Goal: Contribute content: Add original content to the website for others to see

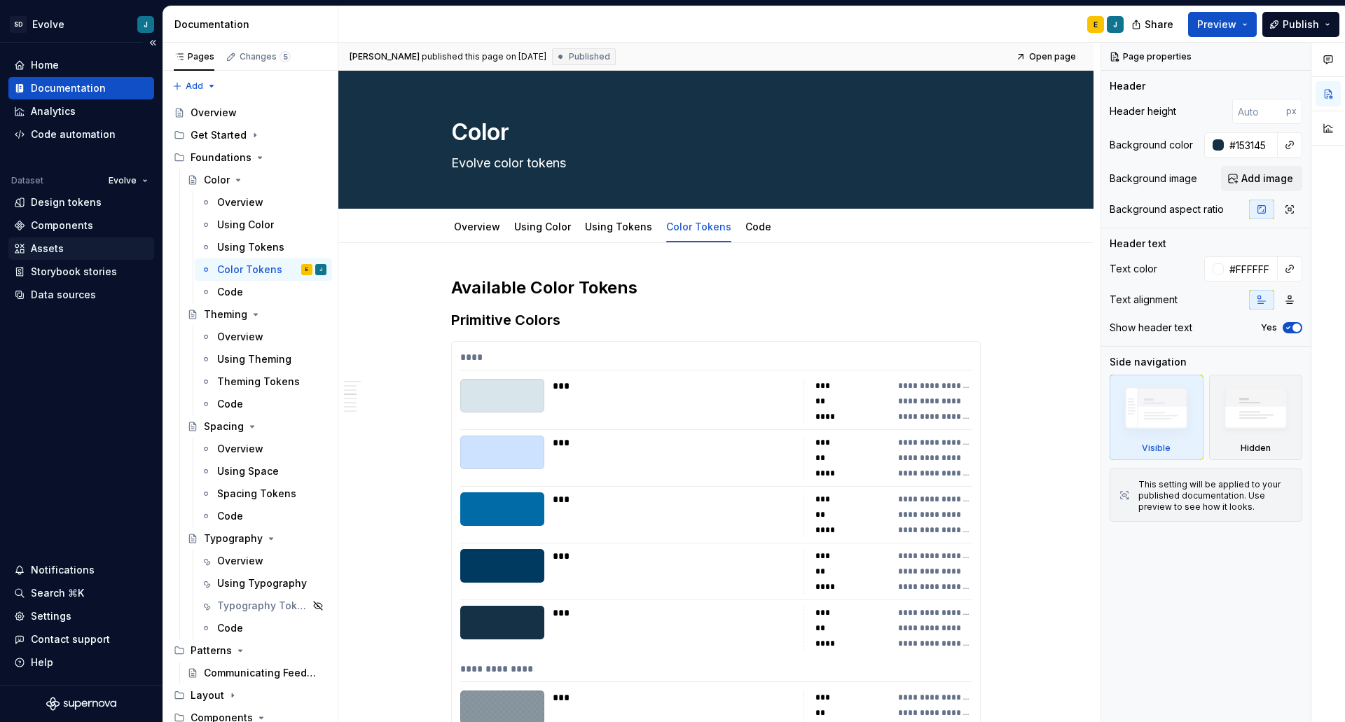
scroll to position [3083, 0]
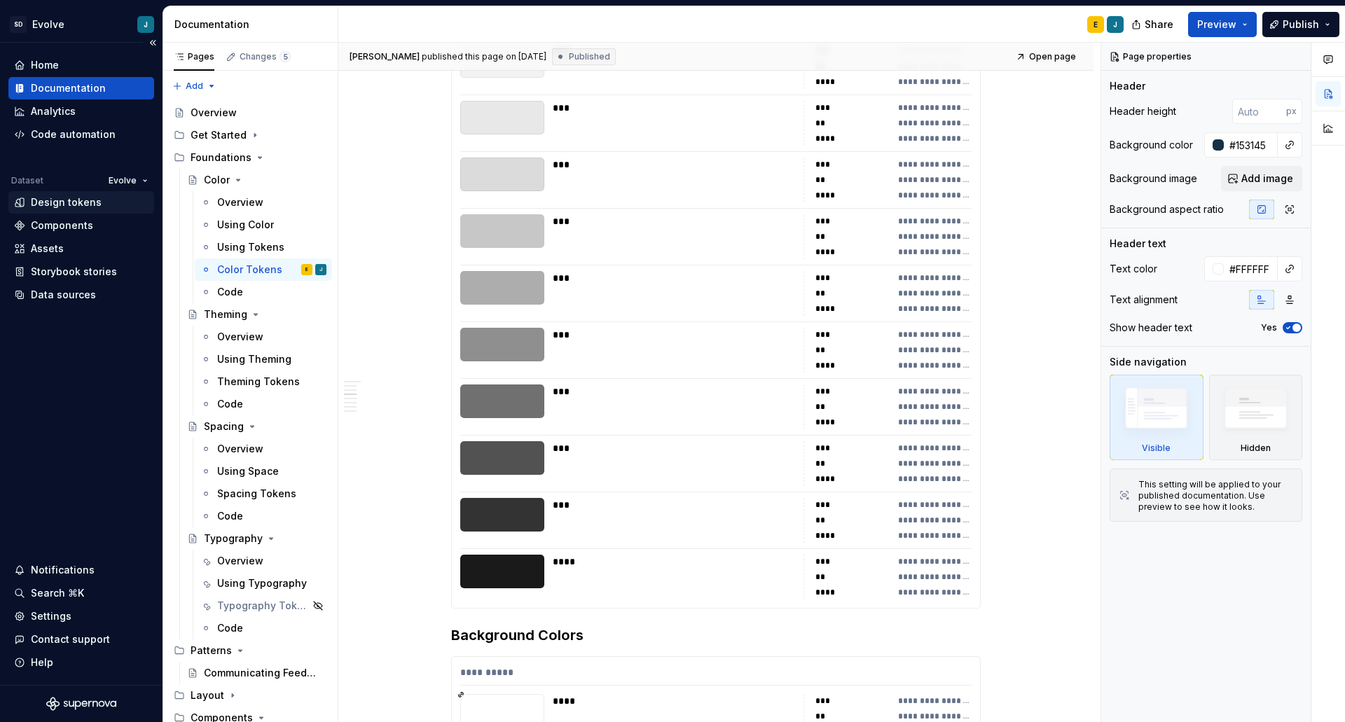
type textarea "*"
click at [50, 199] on div "Design tokens" at bounding box center [66, 203] width 71 height 14
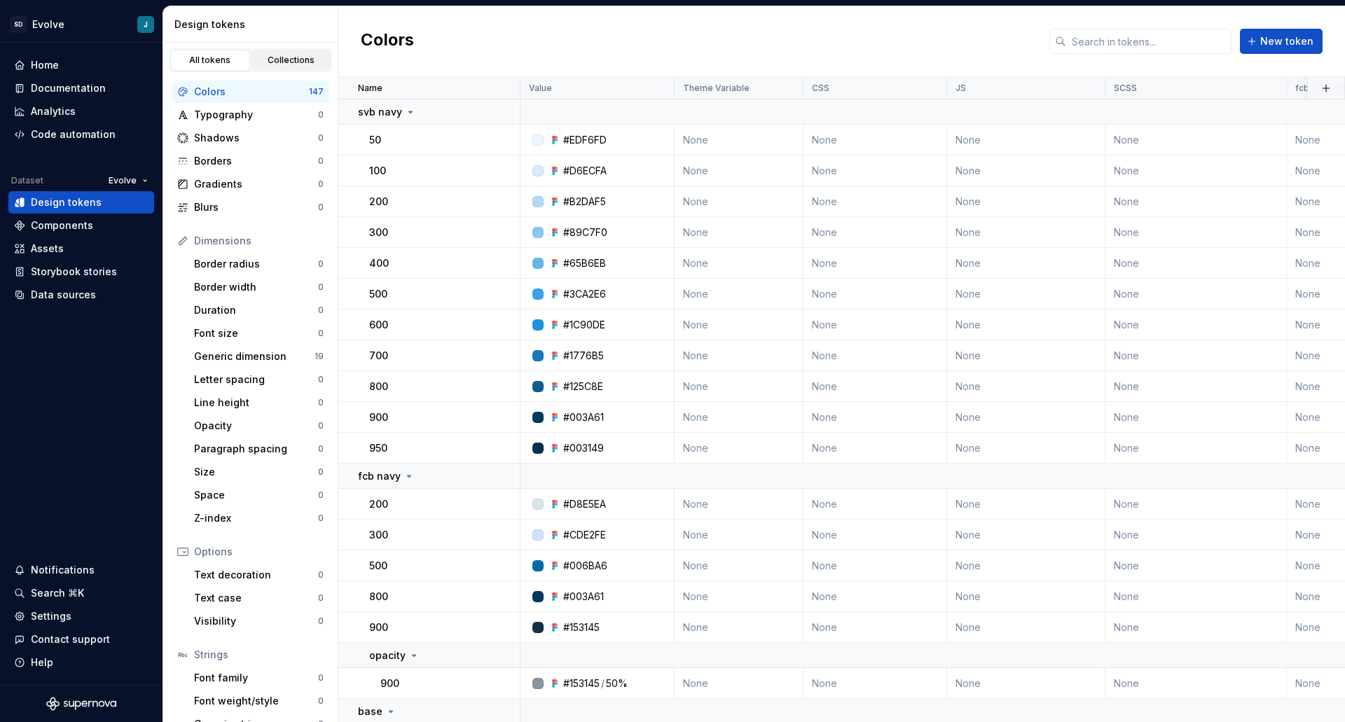
click at [274, 66] on link "Collections" at bounding box center [292, 60] width 80 height 21
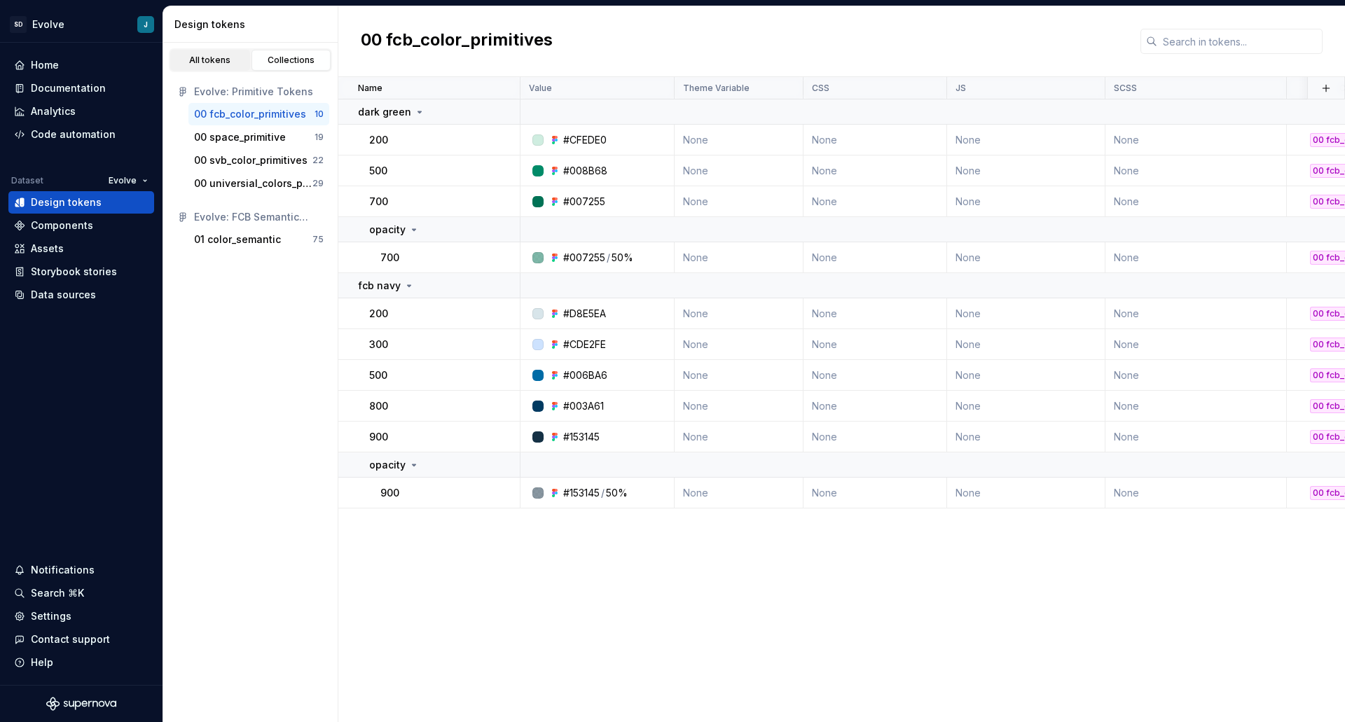
click at [197, 57] on div "All tokens" at bounding box center [210, 60] width 70 height 11
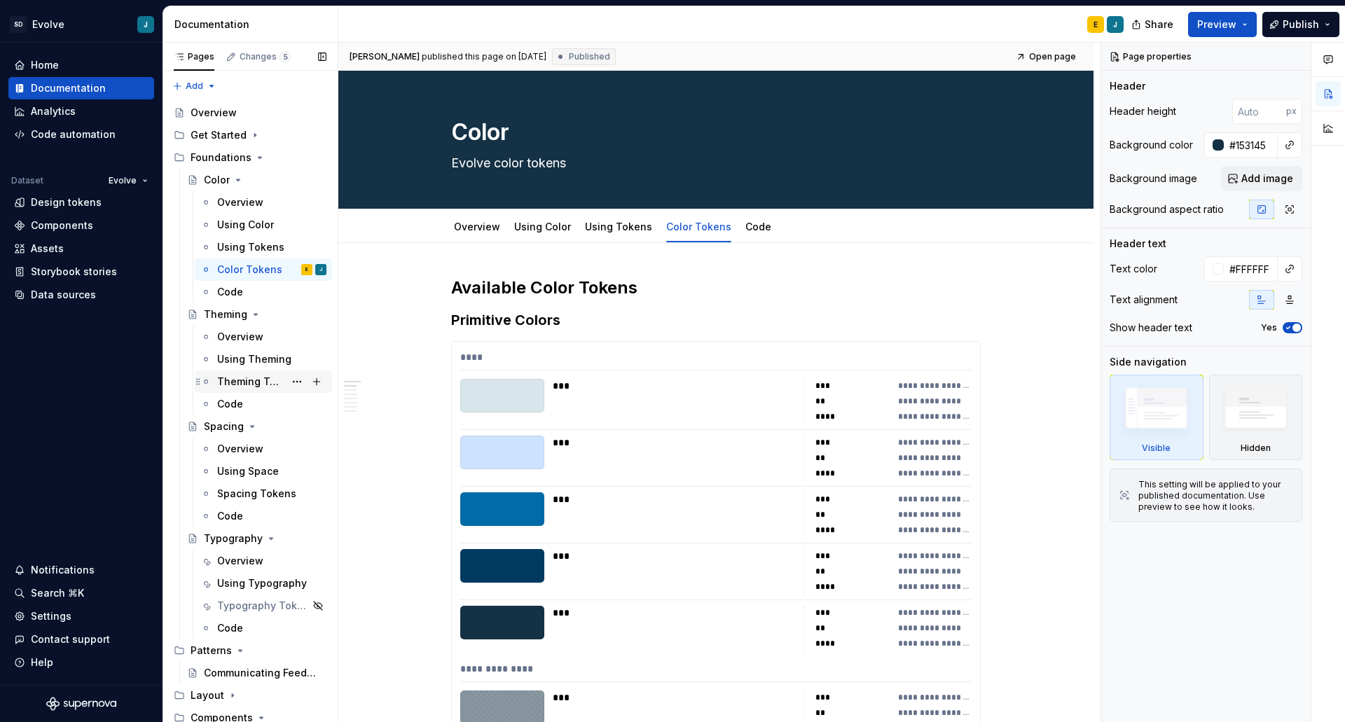
click at [226, 384] on div "Theming Tokens" at bounding box center [250, 382] width 67 height 14
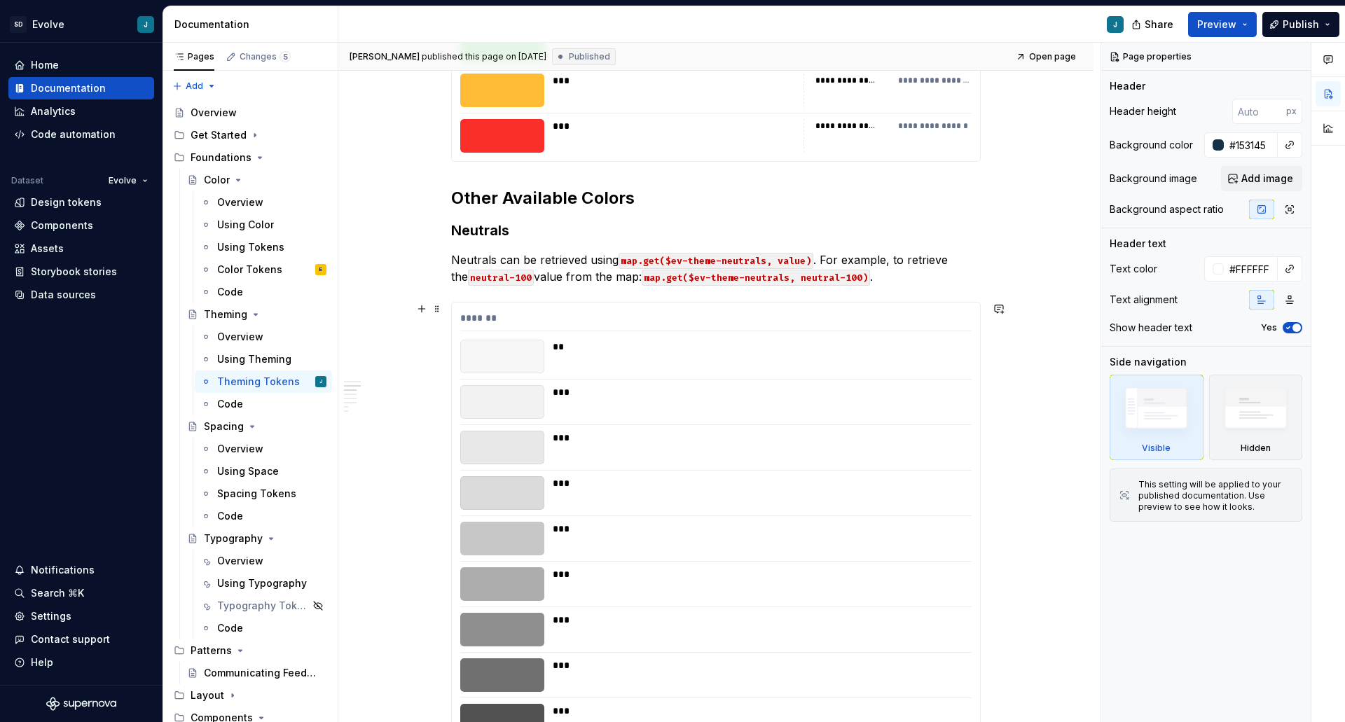
scroll to position [631, 0]
click at [710, 362] on div "**" at bounding box center [758, 358] width 411 height 34
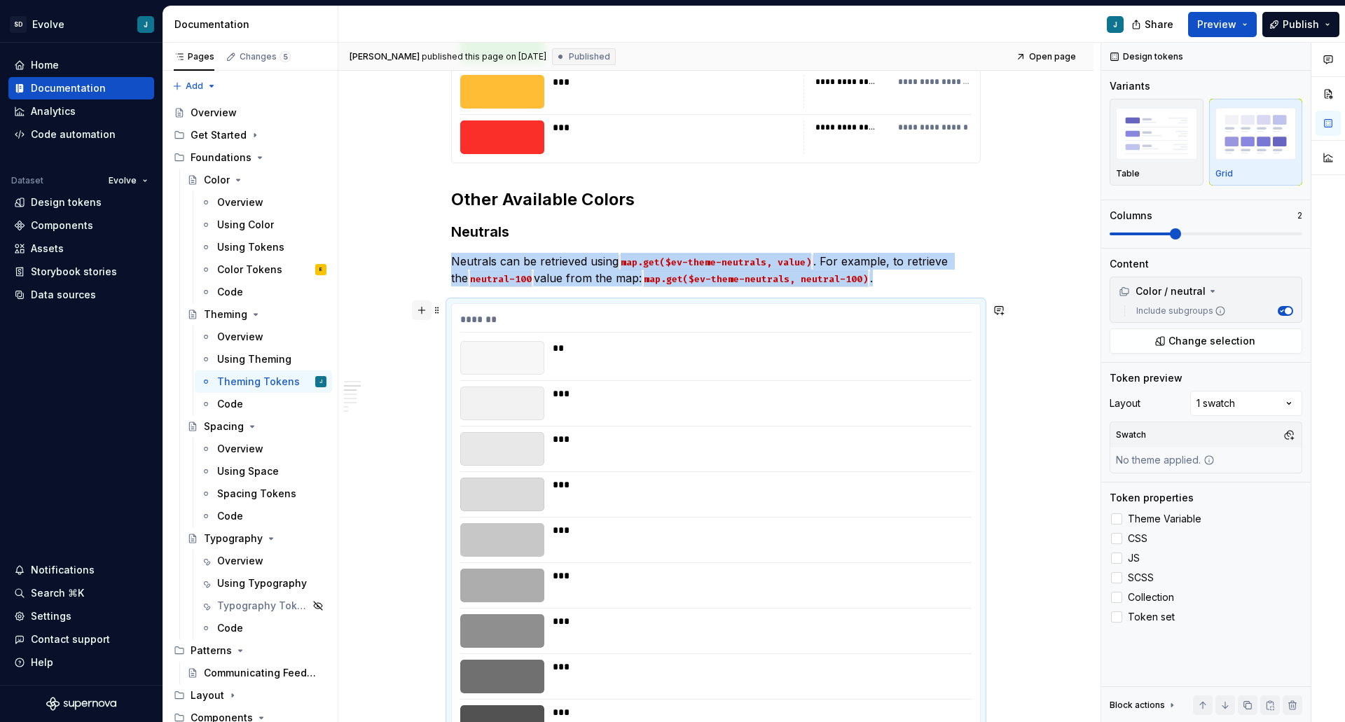
click at [424, 313] on button "button" at bounding box center [422, 311] width 20 height 20
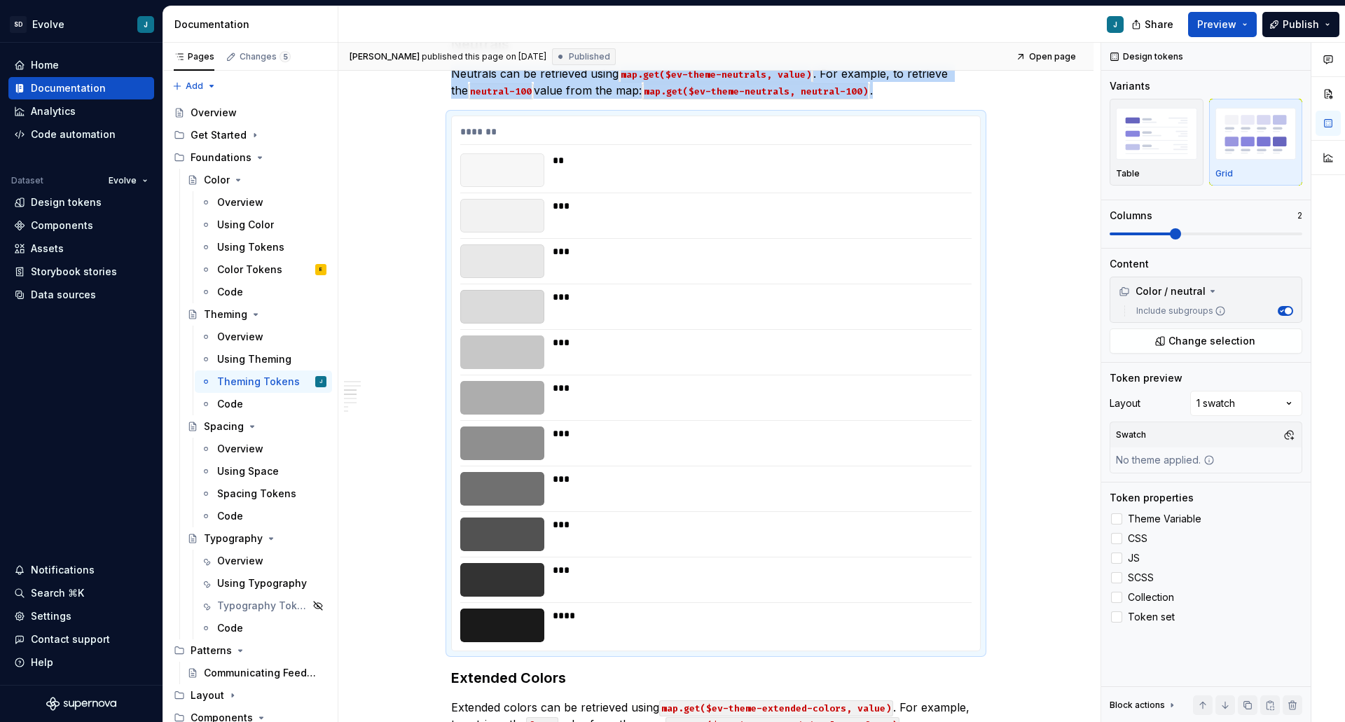
scroll to position [821, 0]
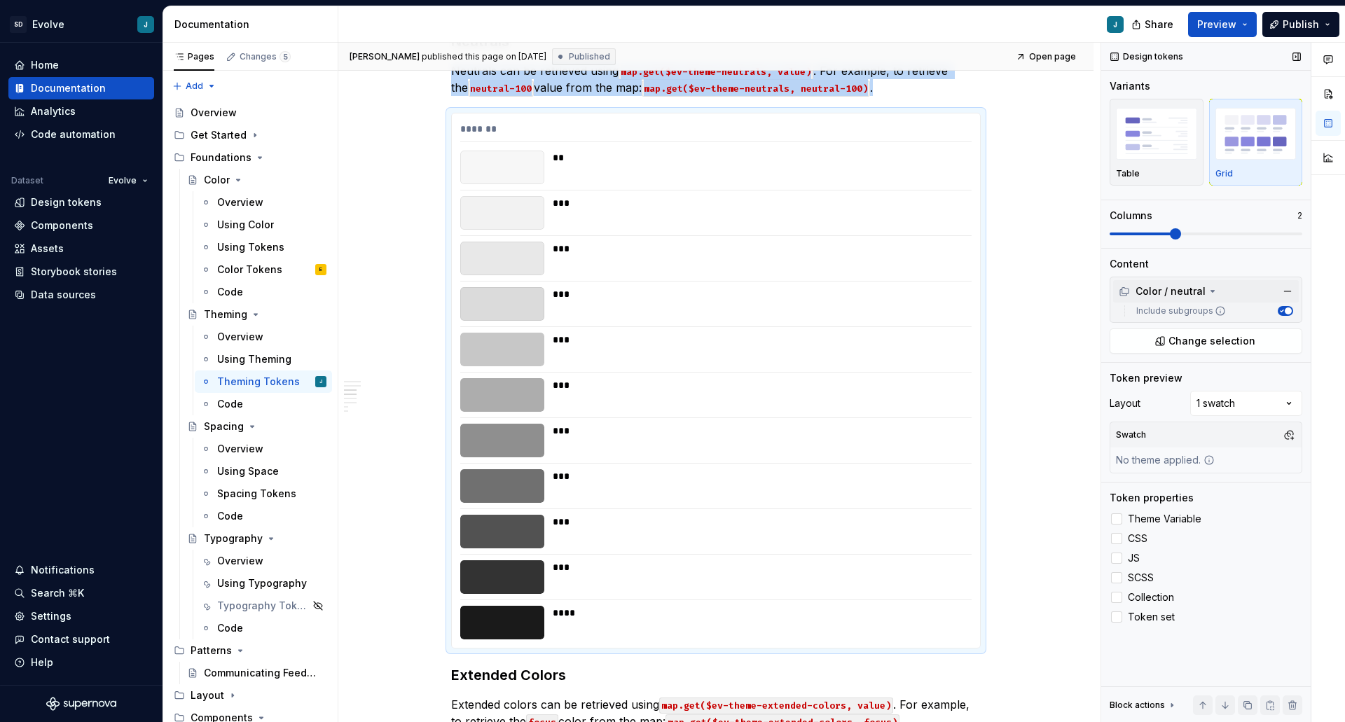
click at [1211, 292] on icon at bounding box center [1212, 291] width 11 height 11
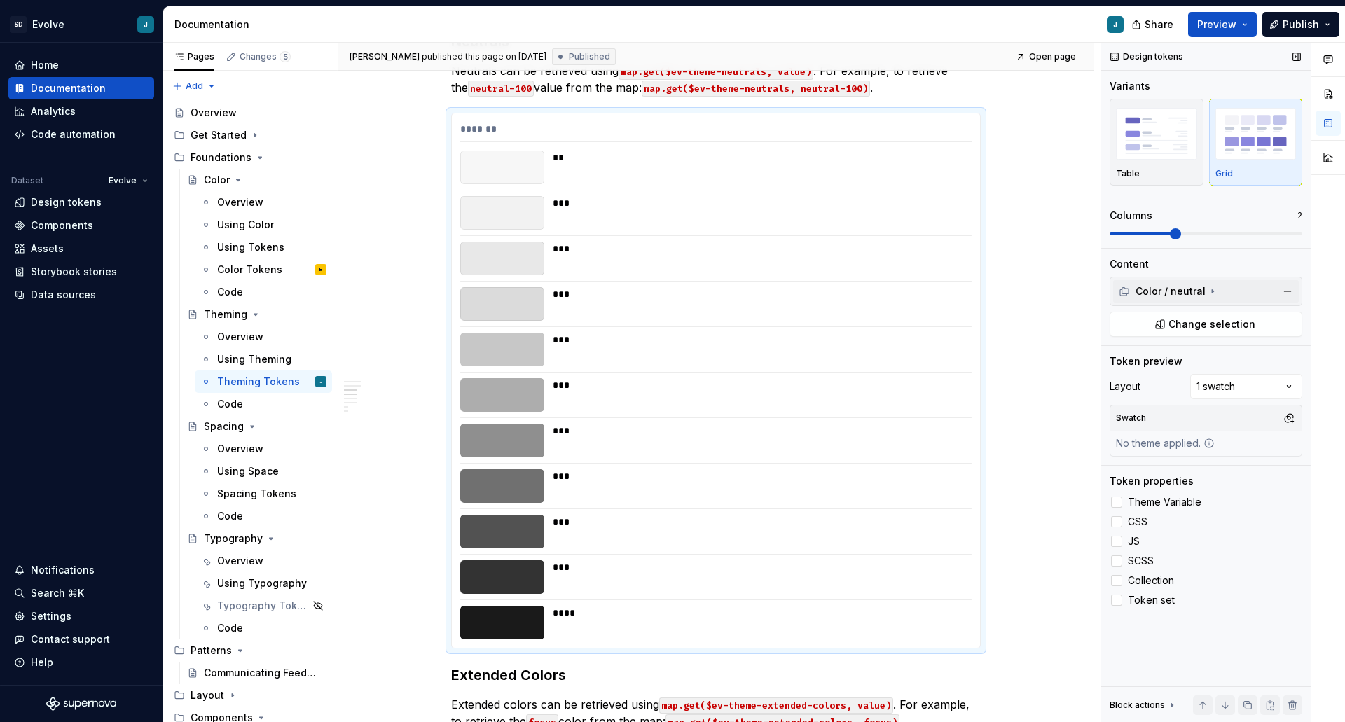
click at [1207, 291] on icon at bounding box center [1212, 291] width 11 height 11
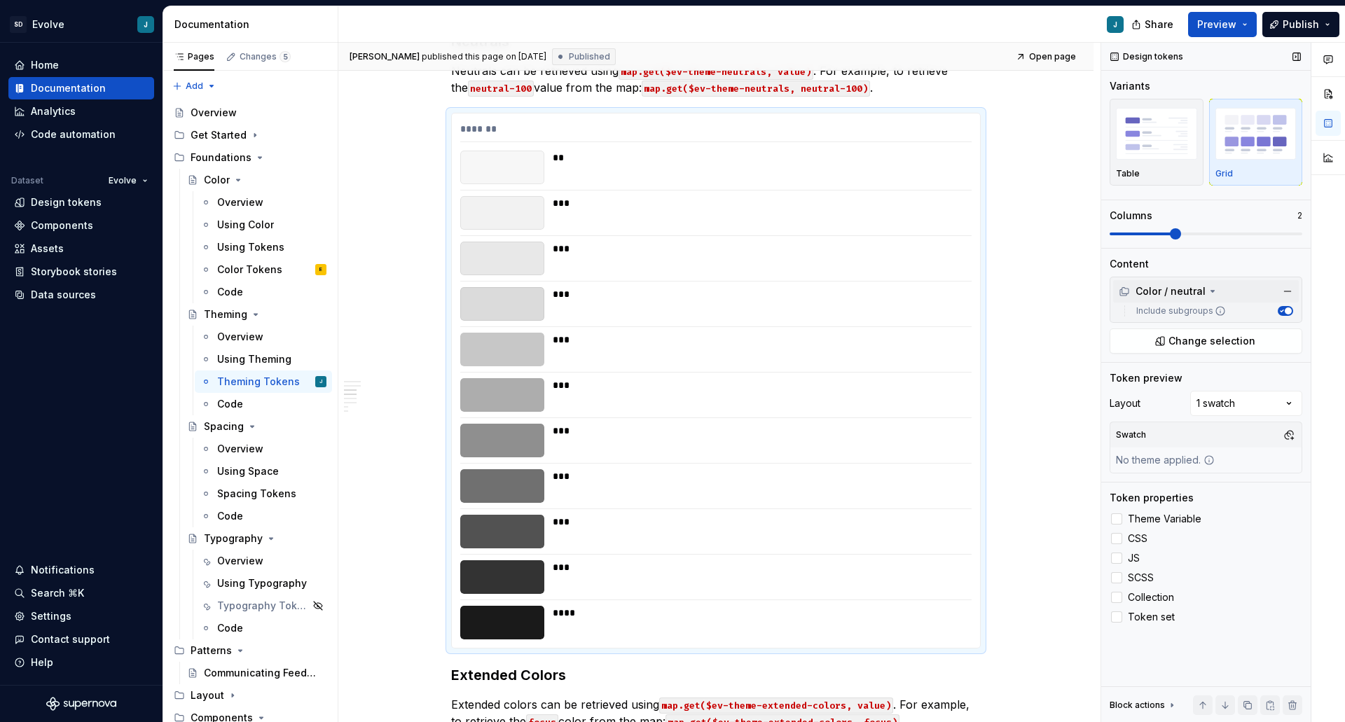
click at [1182, 310] on label "Include subgroups" at bounding box center [1178, 311] width 95 height 11
click at [1278, 310] on button "Include subgroups" at bounding box center [1285, 311] width 15 height 10
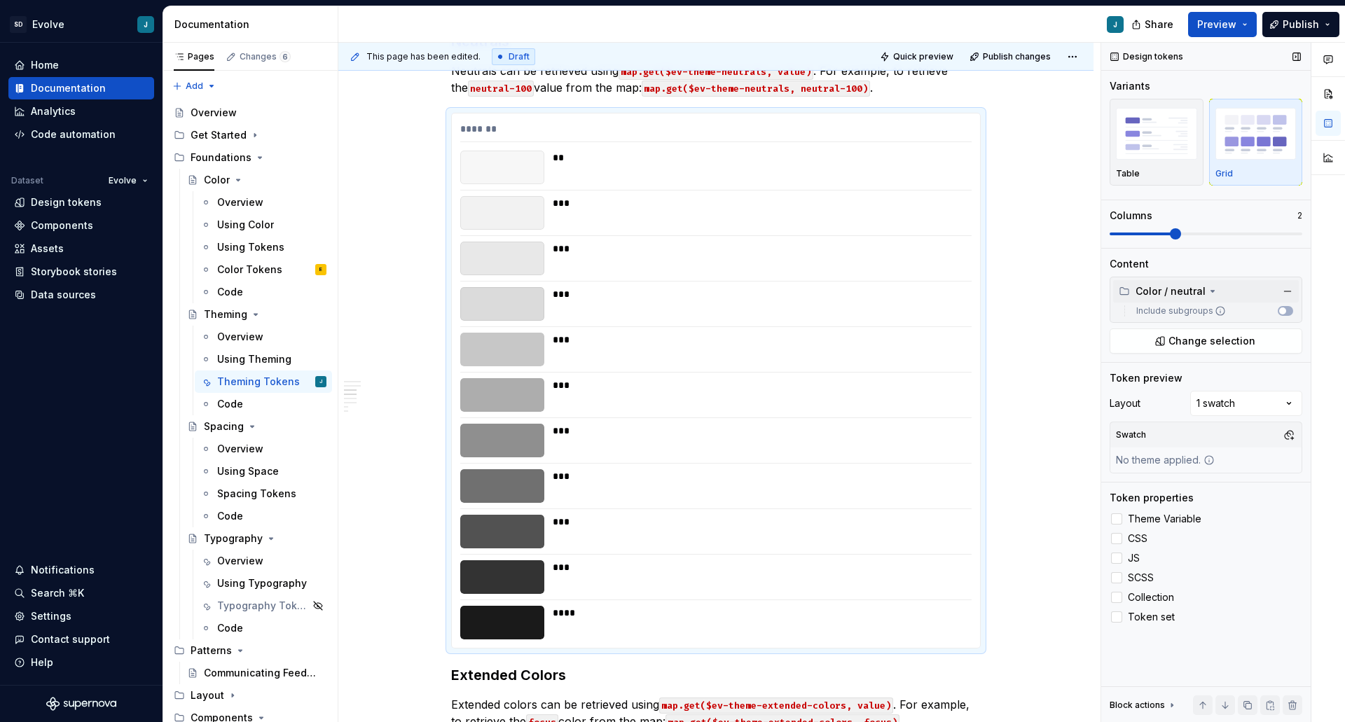
click at [1181, 310] on label "Include subgroups" at bounding box center [1178, 311] width 95 height 11
click at [1278, 310] on button "Include subgroups" at bounding box center [1285, 311] width 15 height 10
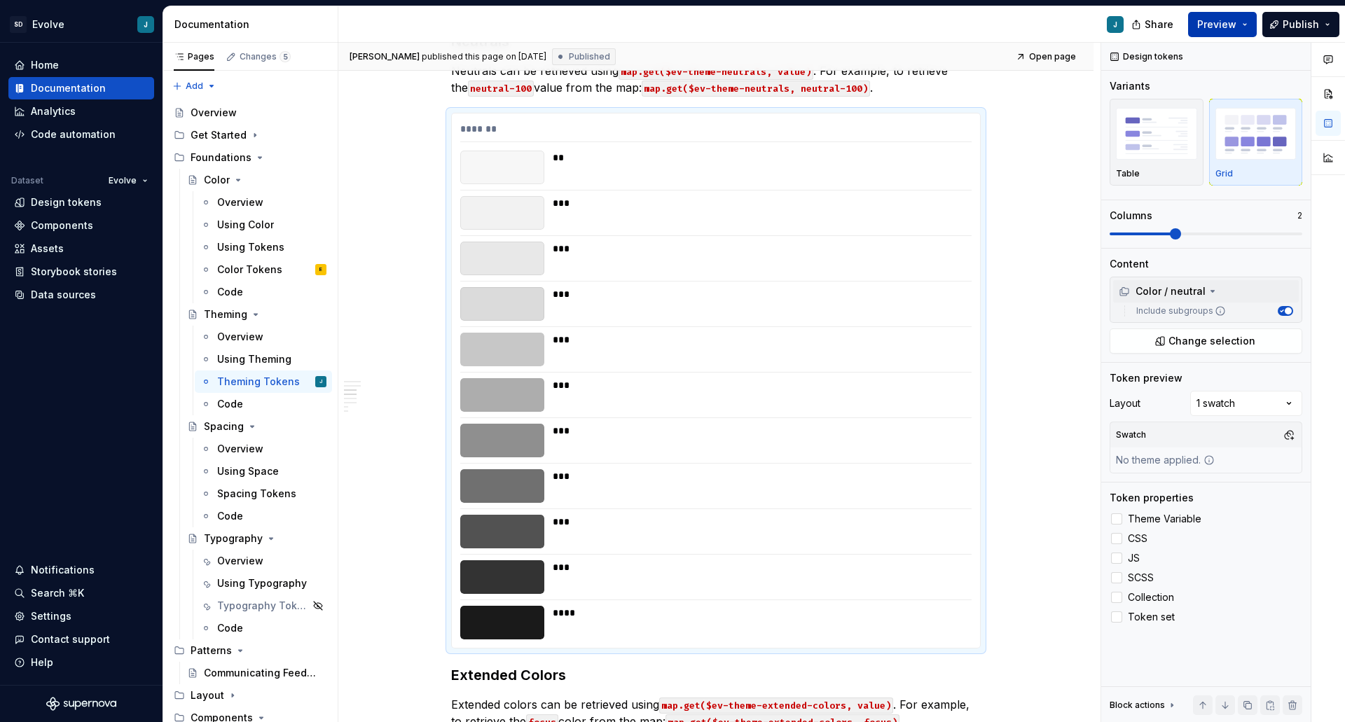
click at [1212, 28] on span "Preview" at bounding box center [1217, 25] width 39 height 14
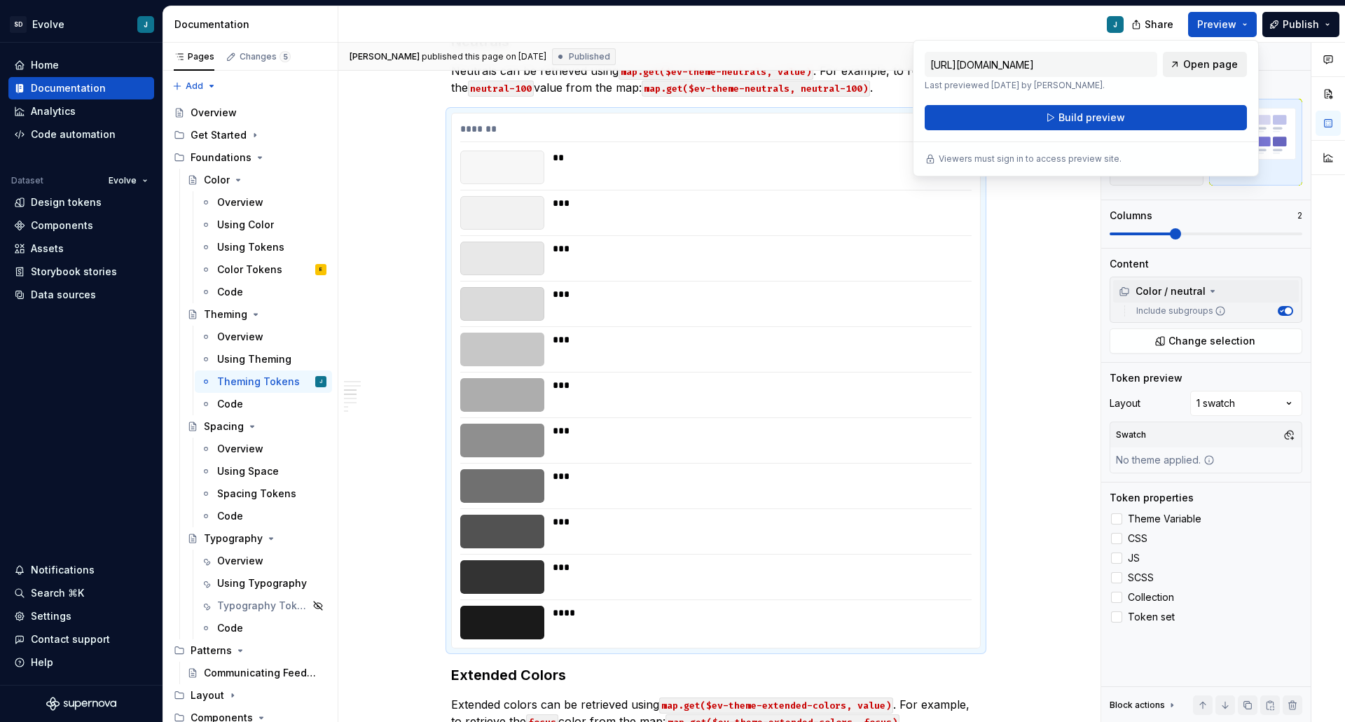
click at [1207, 64] on span "Open page" at bounding box center [1211, 64] width 55 height 14
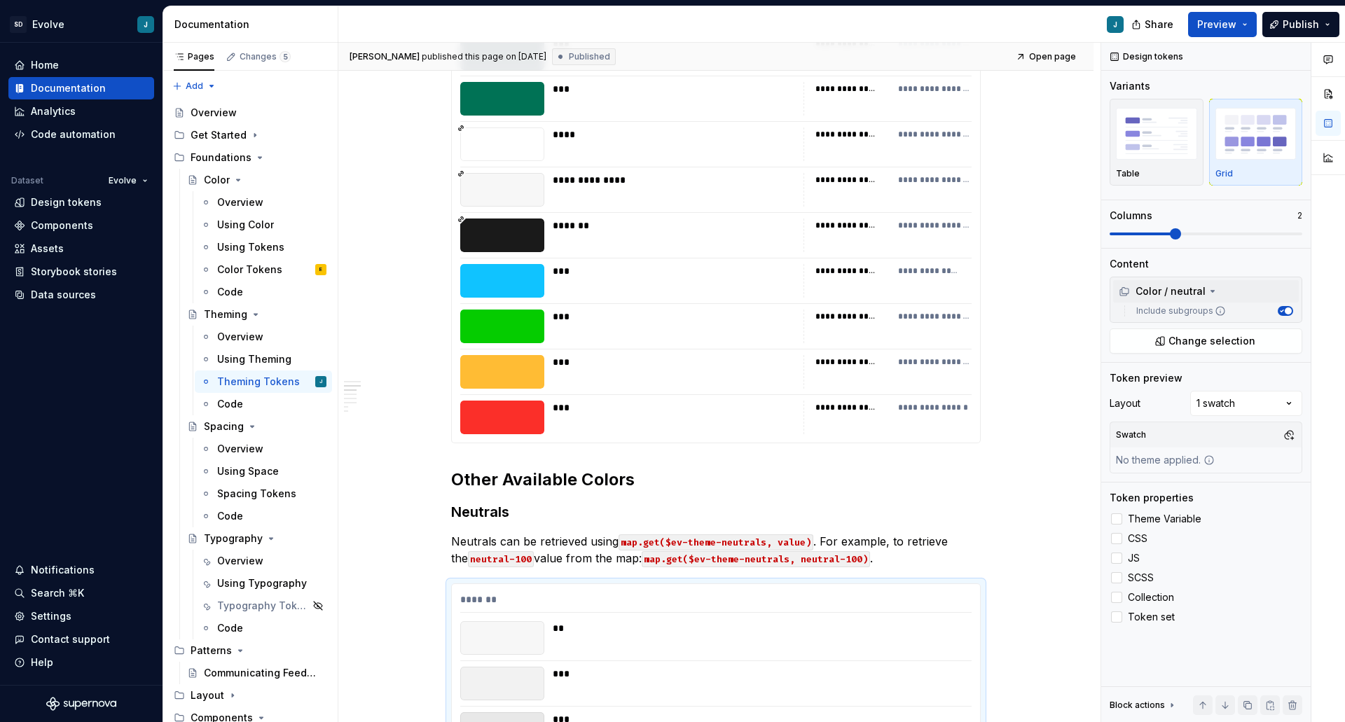
scroll to position [191, 0]
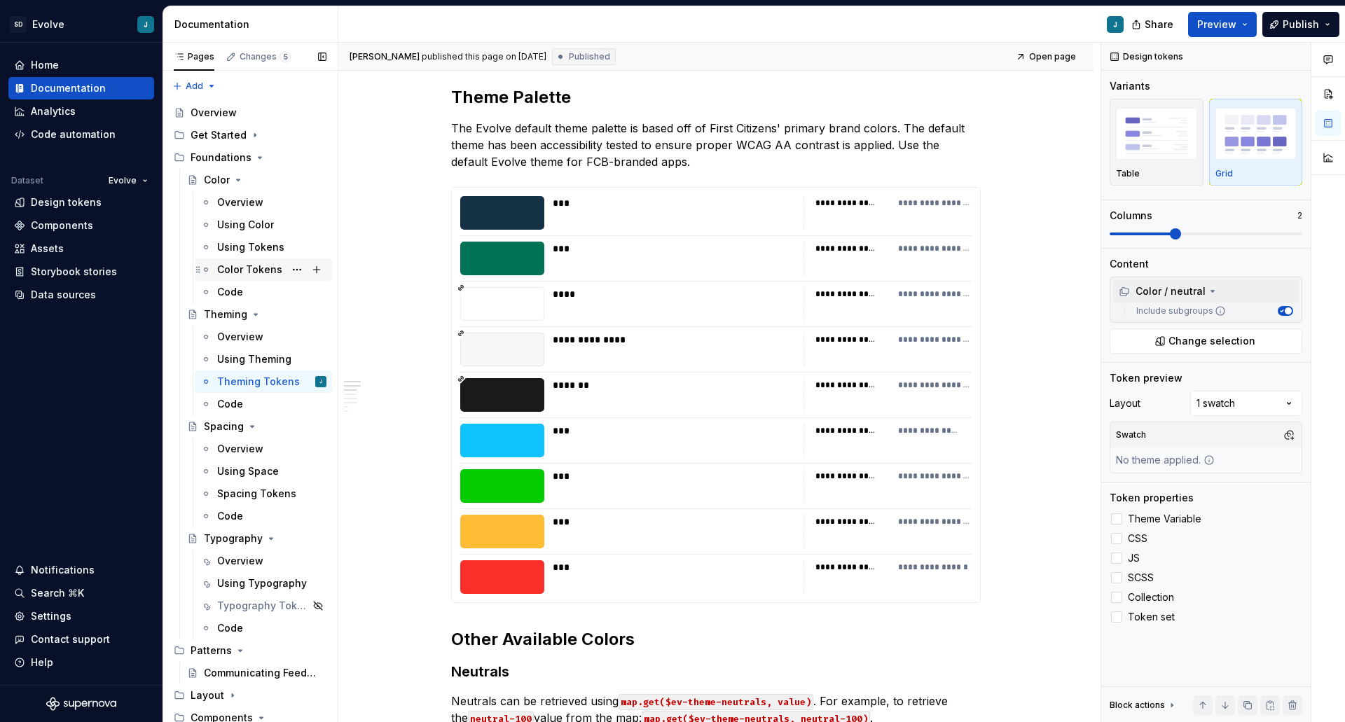
drag, startPoint x: 243, startPoint y: 269, endPoint x: 252, endPoint y: 277, distance: 11.4
click at [243, 269] on div "Color Tokens" at bounding box center [249, 270] width 65 height 14
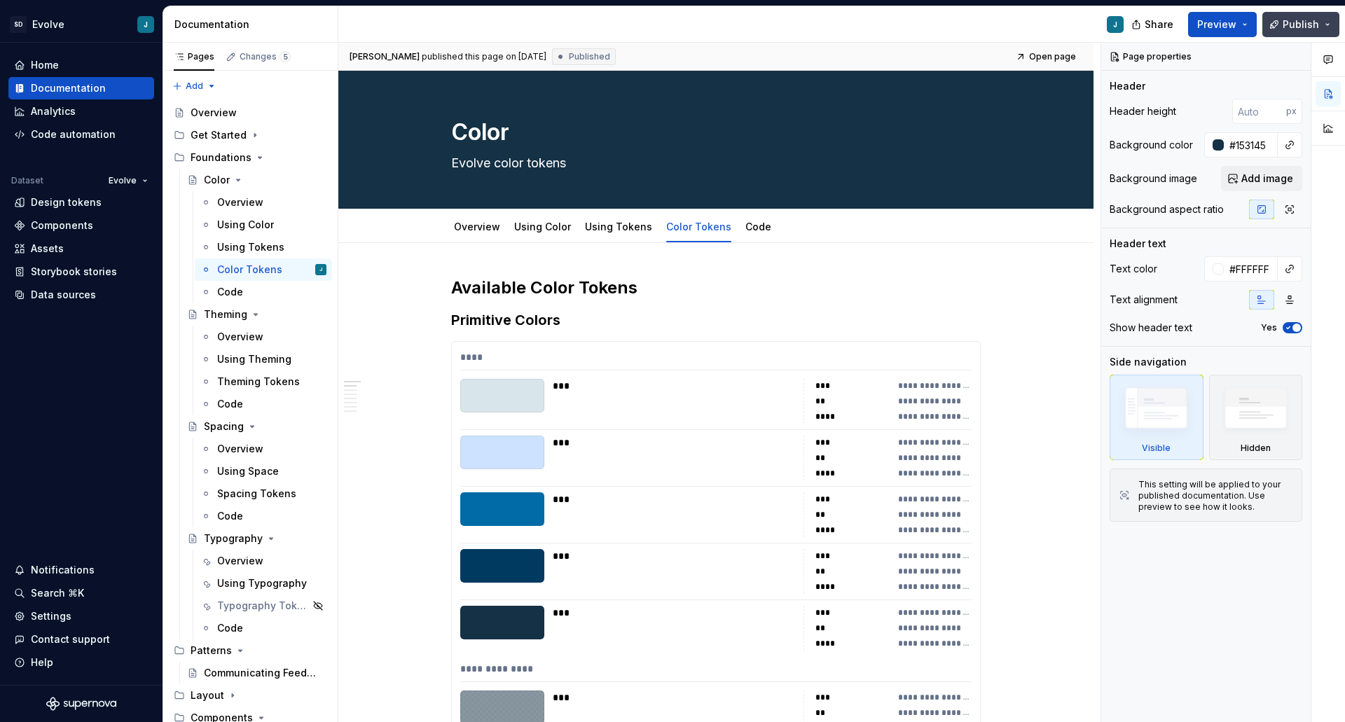
click at [1292, 24] on span "Publish" at bounding box center [1301, 25] width 36 height 14
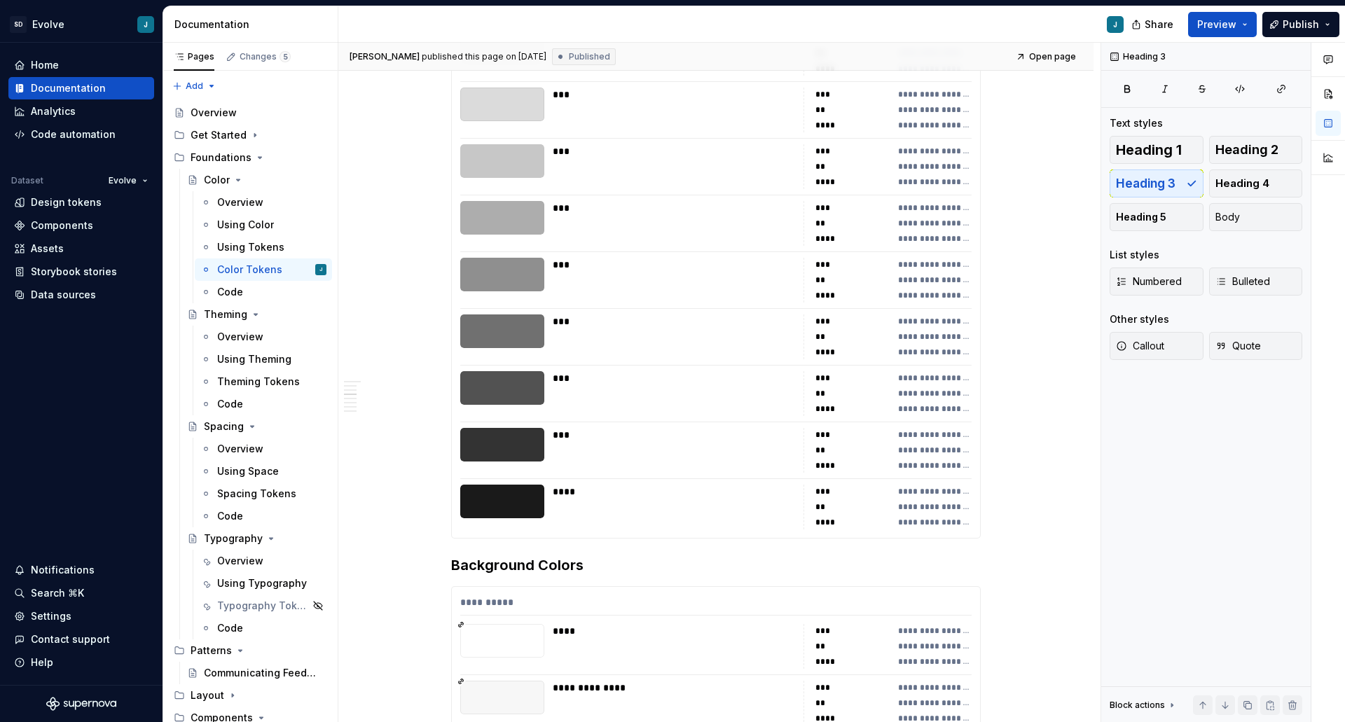
scroll to position [3083, 0]
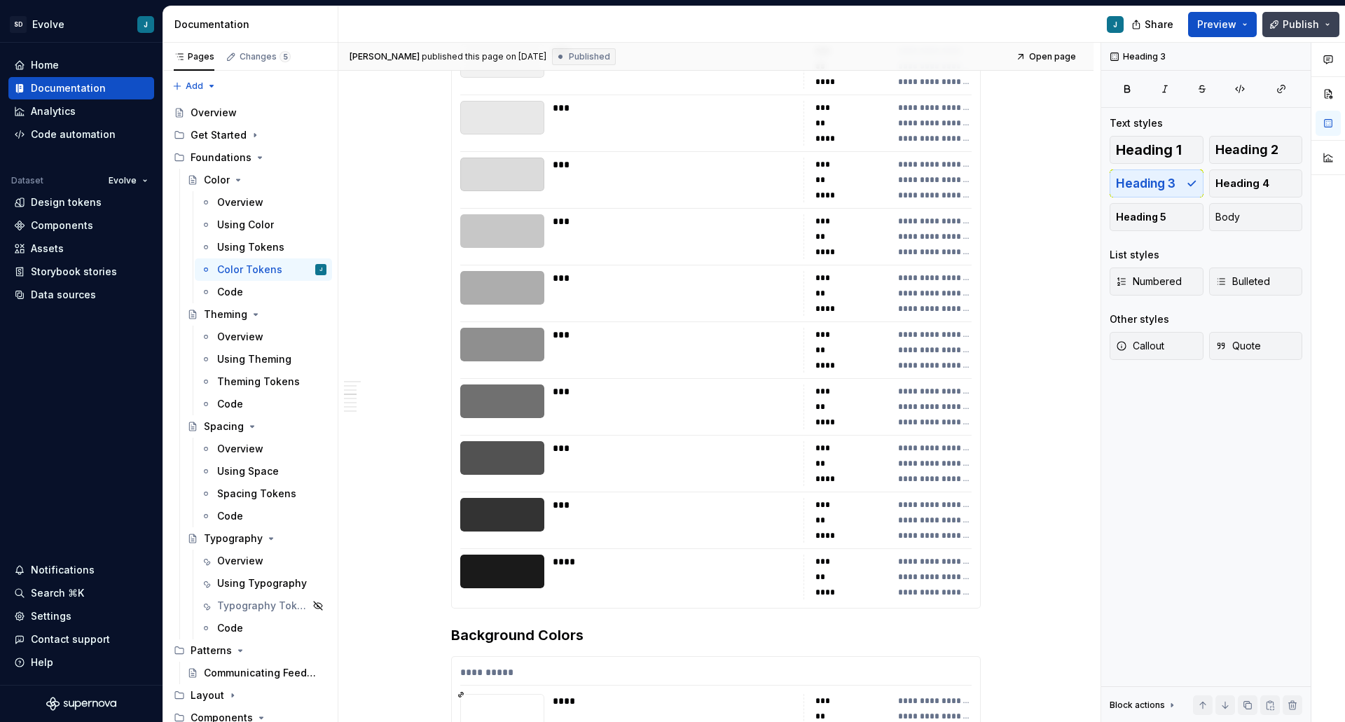
click at [1293, 29] on span "Publish" at bounding box center [1301, 25] width 36 height 14
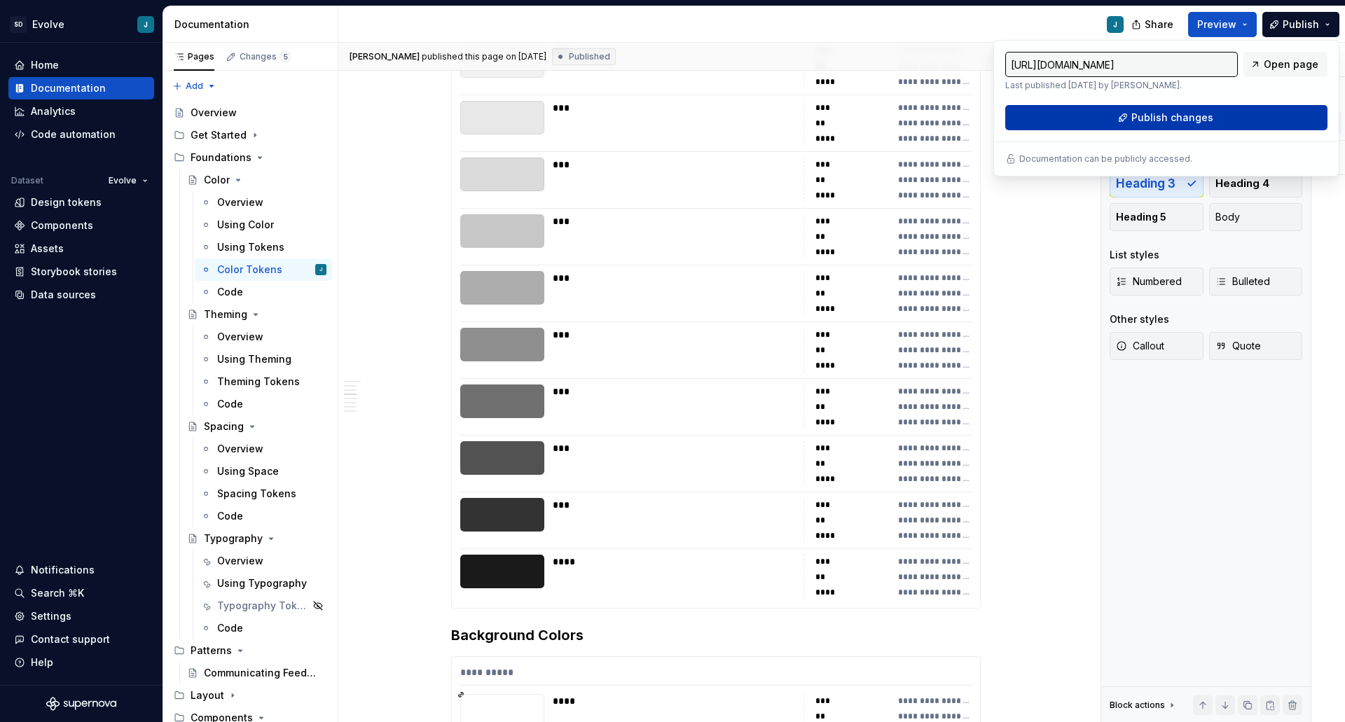
click at [1131, 120] on button "Publish changes" at bounding box center [1167, 117] width 322 height 25
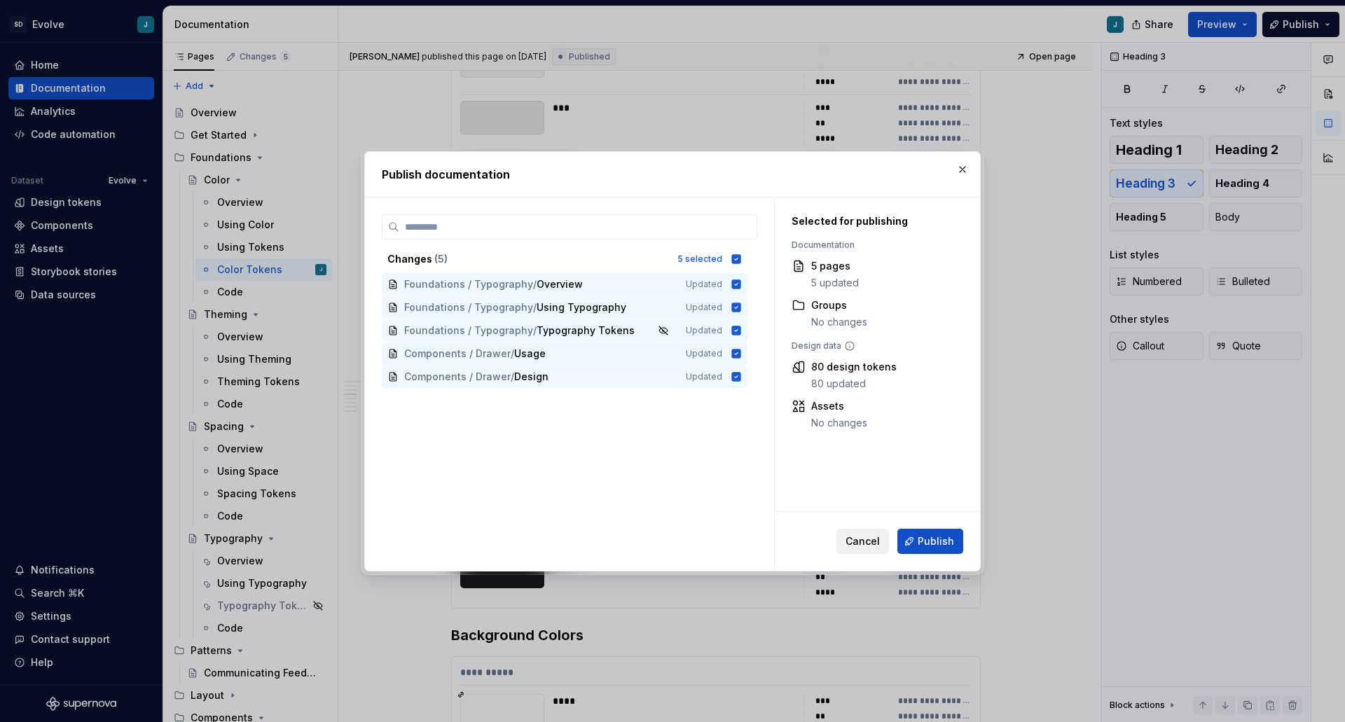
click at [858, 544] on span "Cancel" at bounding box center [863, 542] width 34 height 14
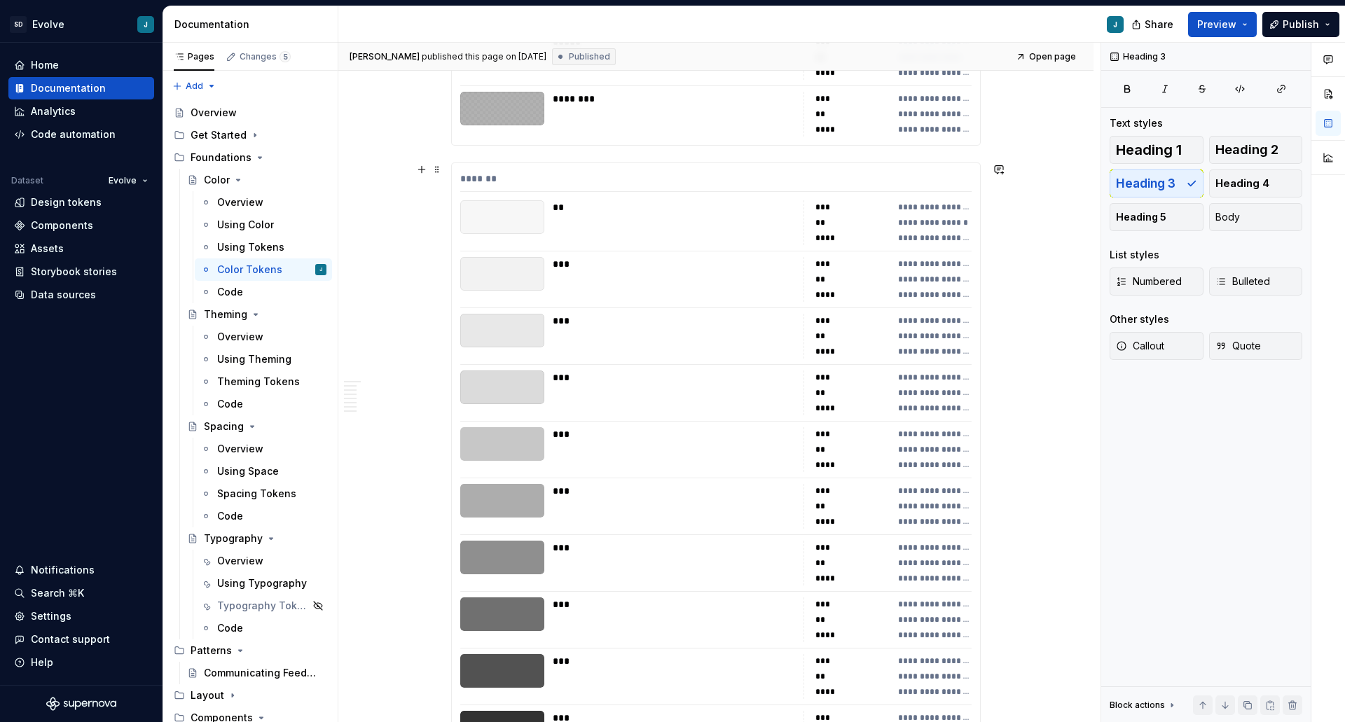
scroll to position [2873, 0]
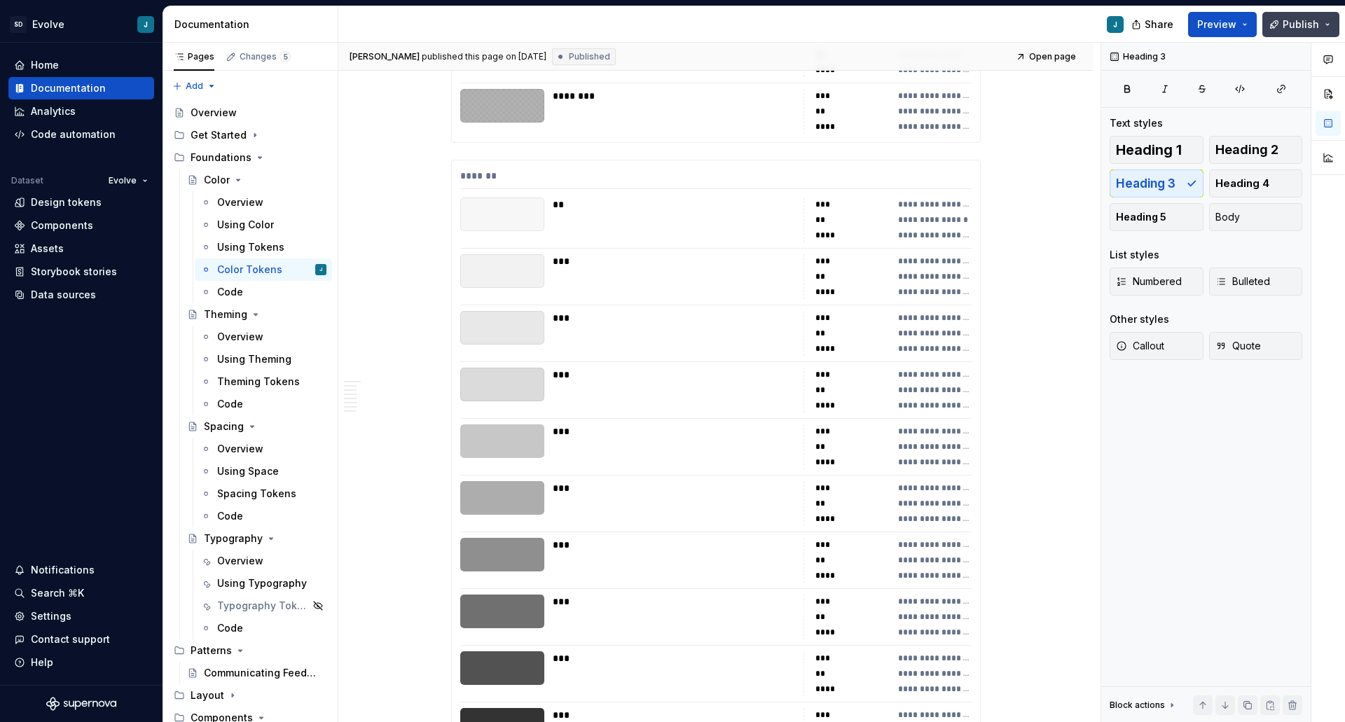
click at [1273, 23] on button "Publish" at bounding box center [1301, 24] width 77 height 25
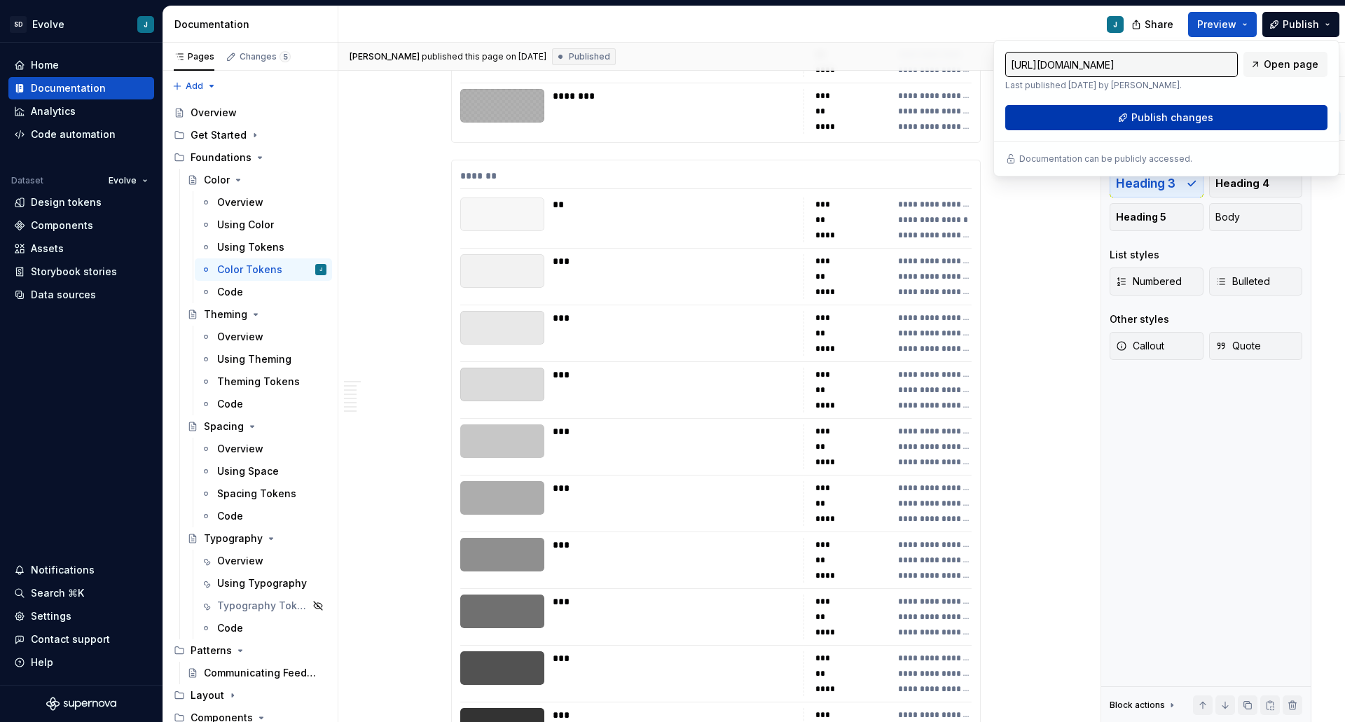
type textarea "*"
click at [1106, 116] on button "Publish changes" at bounding box center [1167, 117] width 322 height 25
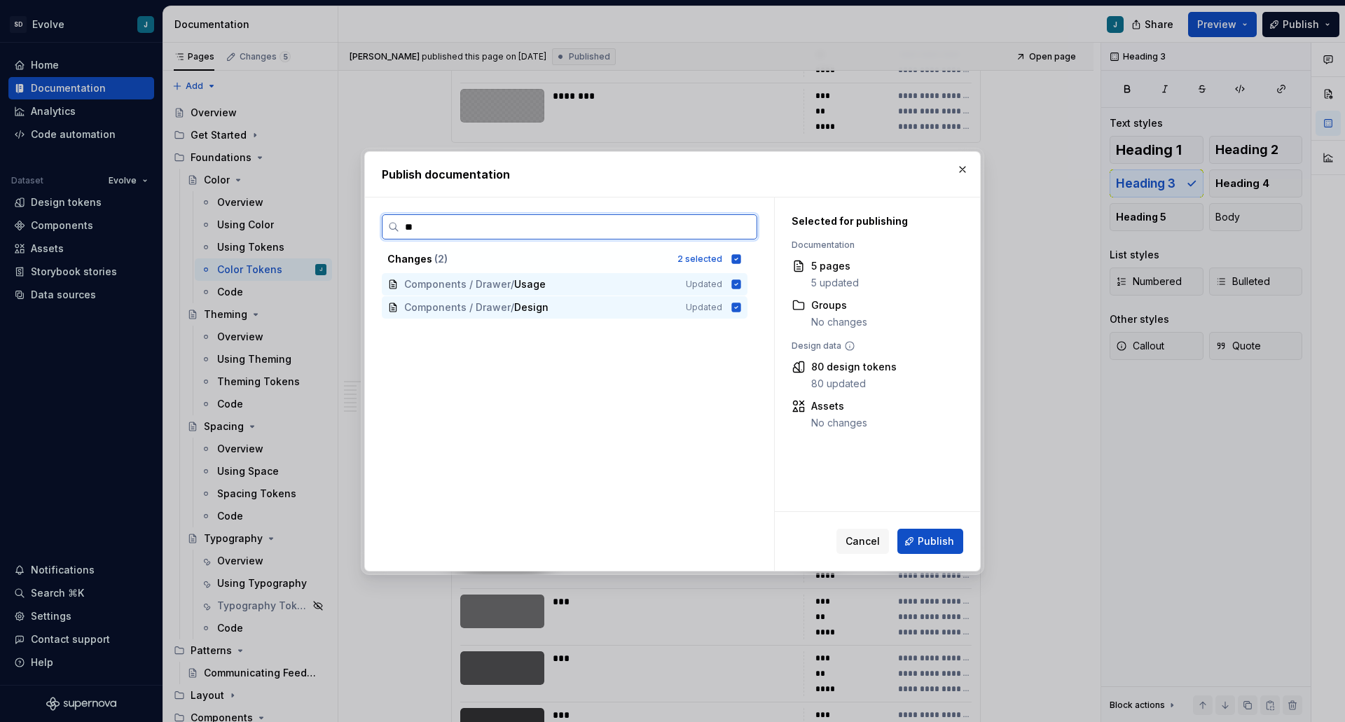
type input "*"
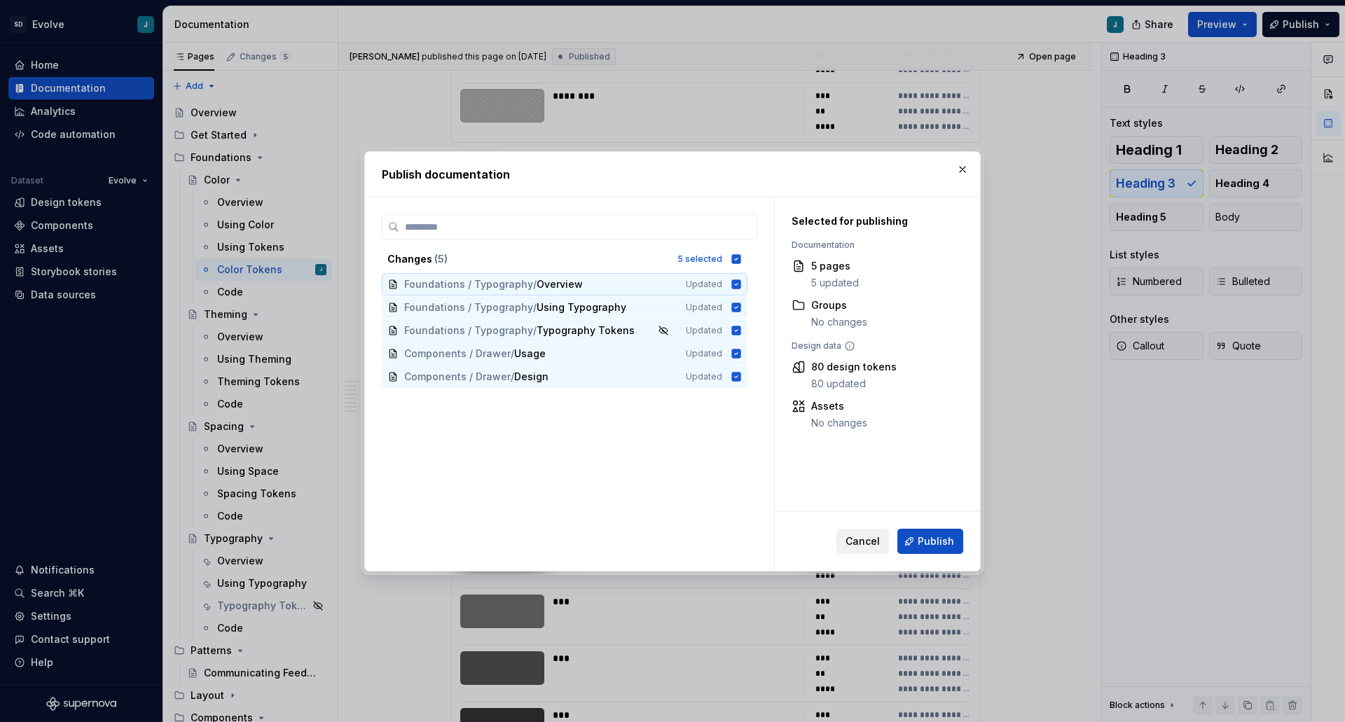
click at [846, 543] on button "Cancel" at bounding box center [863, 541] width 53 height 25
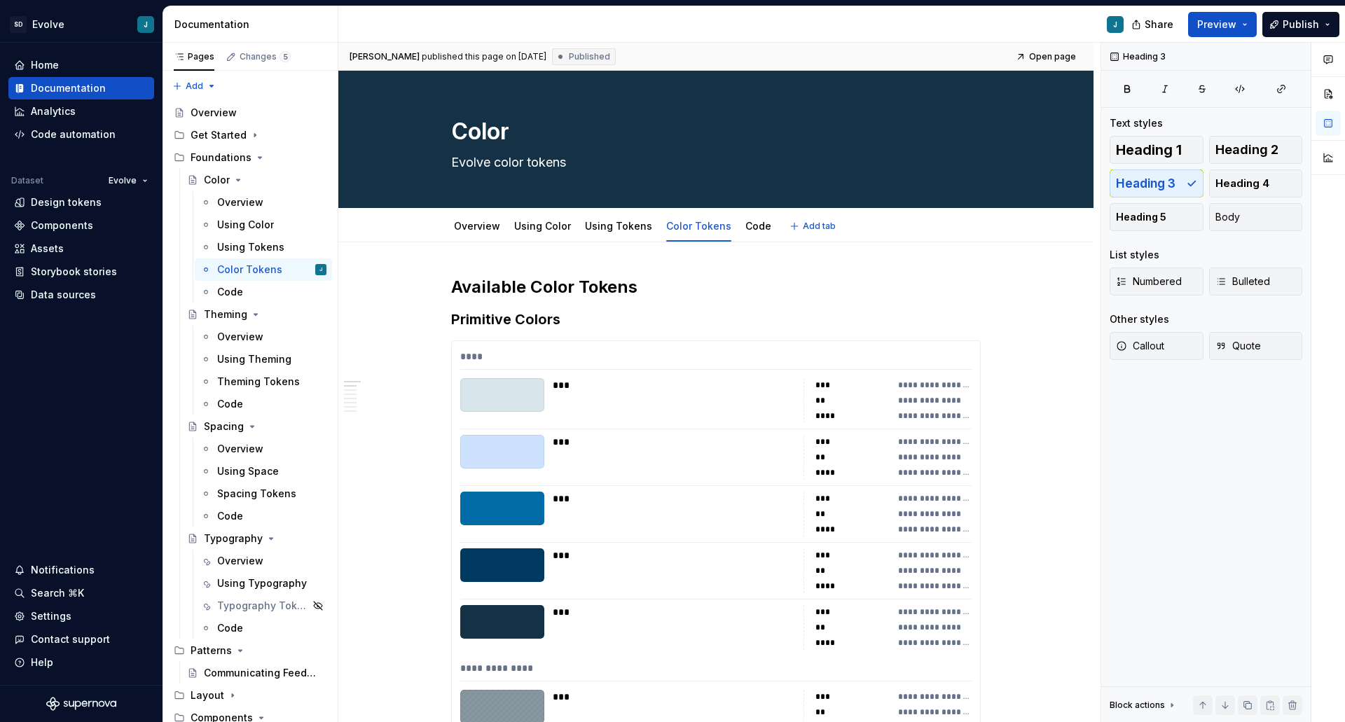
scroll to position [0, 0]
click at [257, 60] on div "Changes 5" at bounding box center [265, 56] width 51 height 11
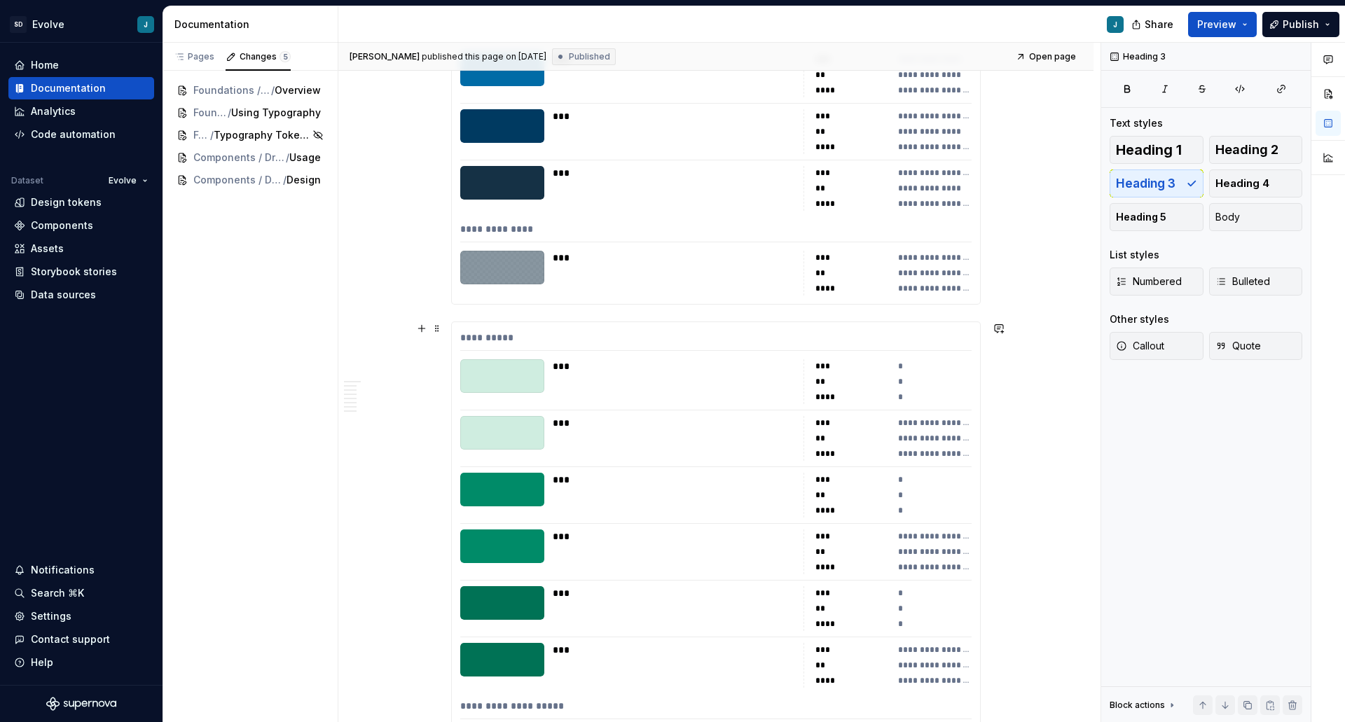
scroll to position [561, 0]
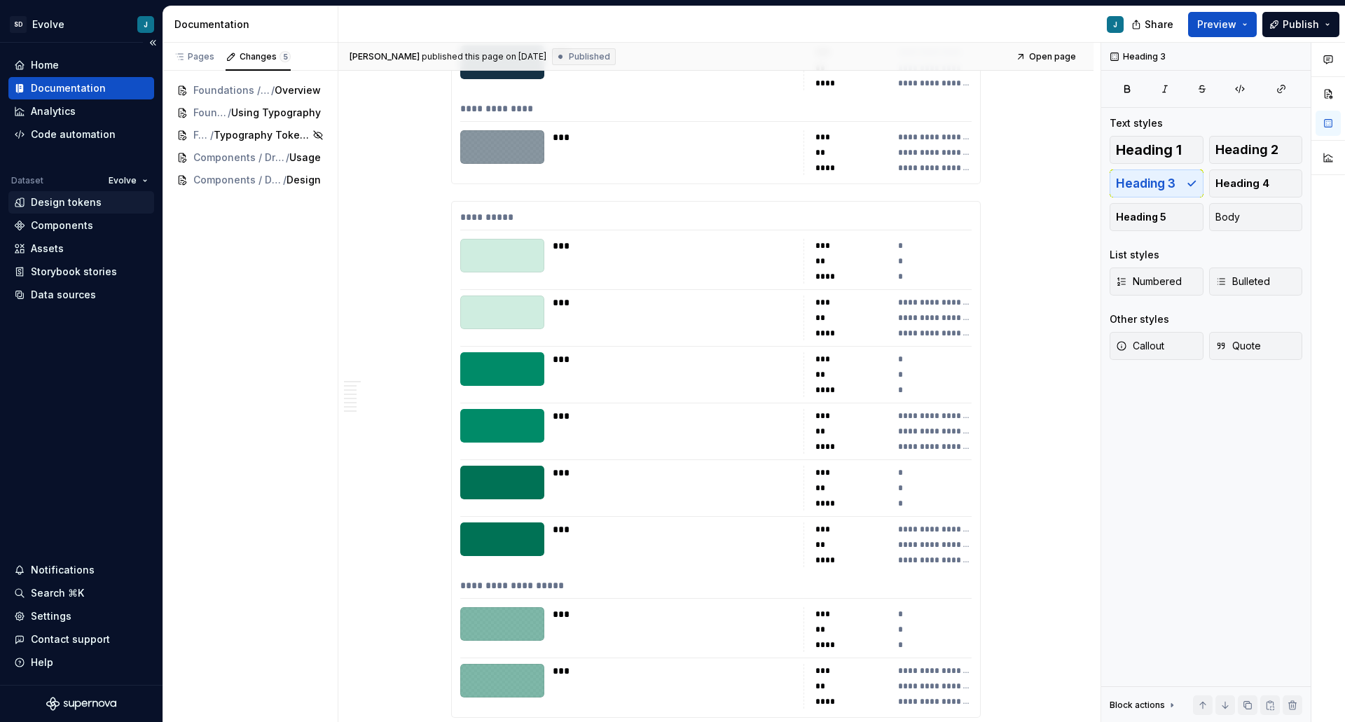
click at [59, 199] on div "Design tokens" at bounding box center [66, 203] width 71 height 14
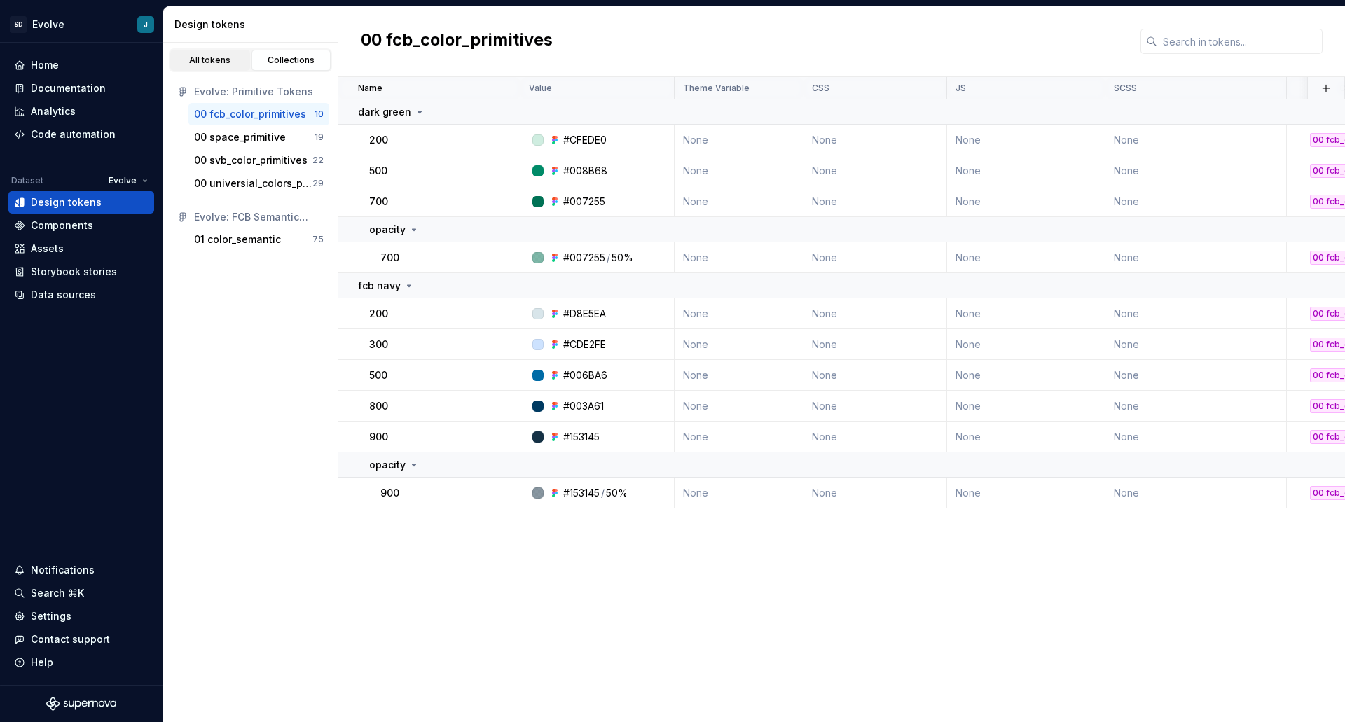
click at [202, 68] on link "All tokens" at bounding box center [210, 60] width 80 height 21
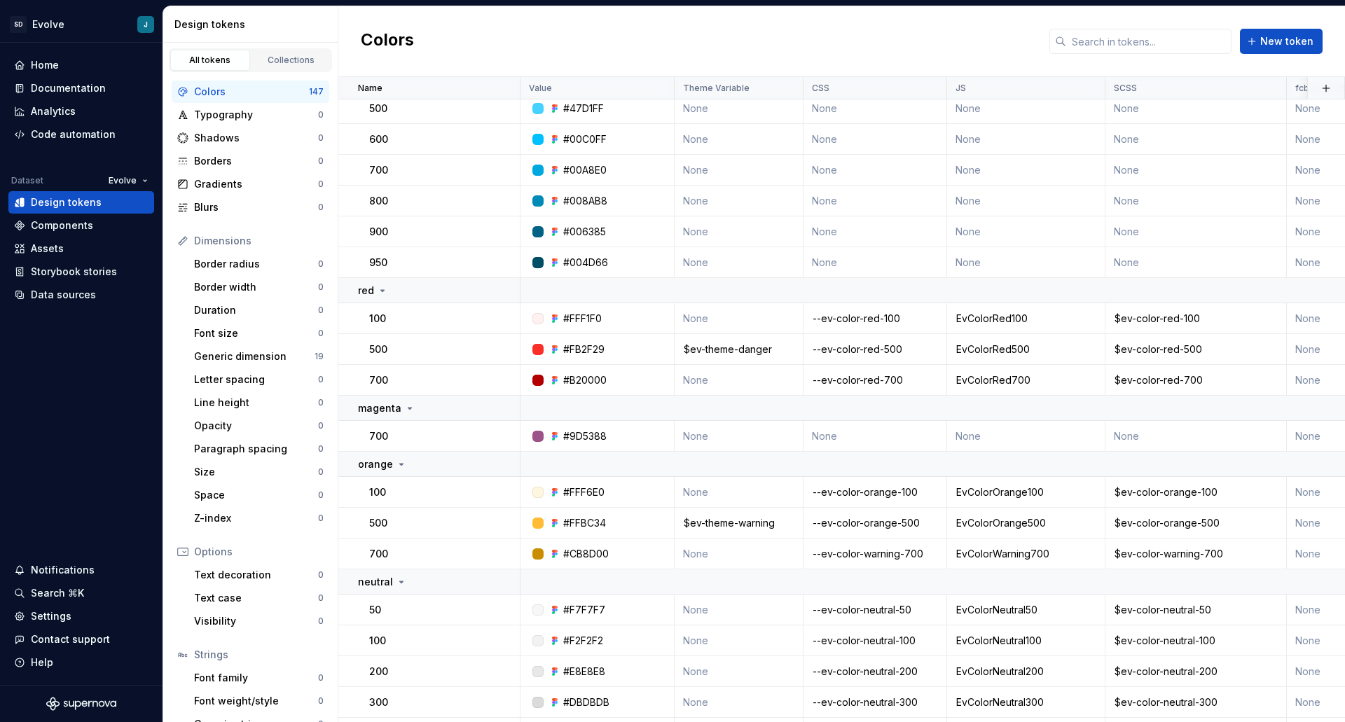
scroll to position [1121, 0]
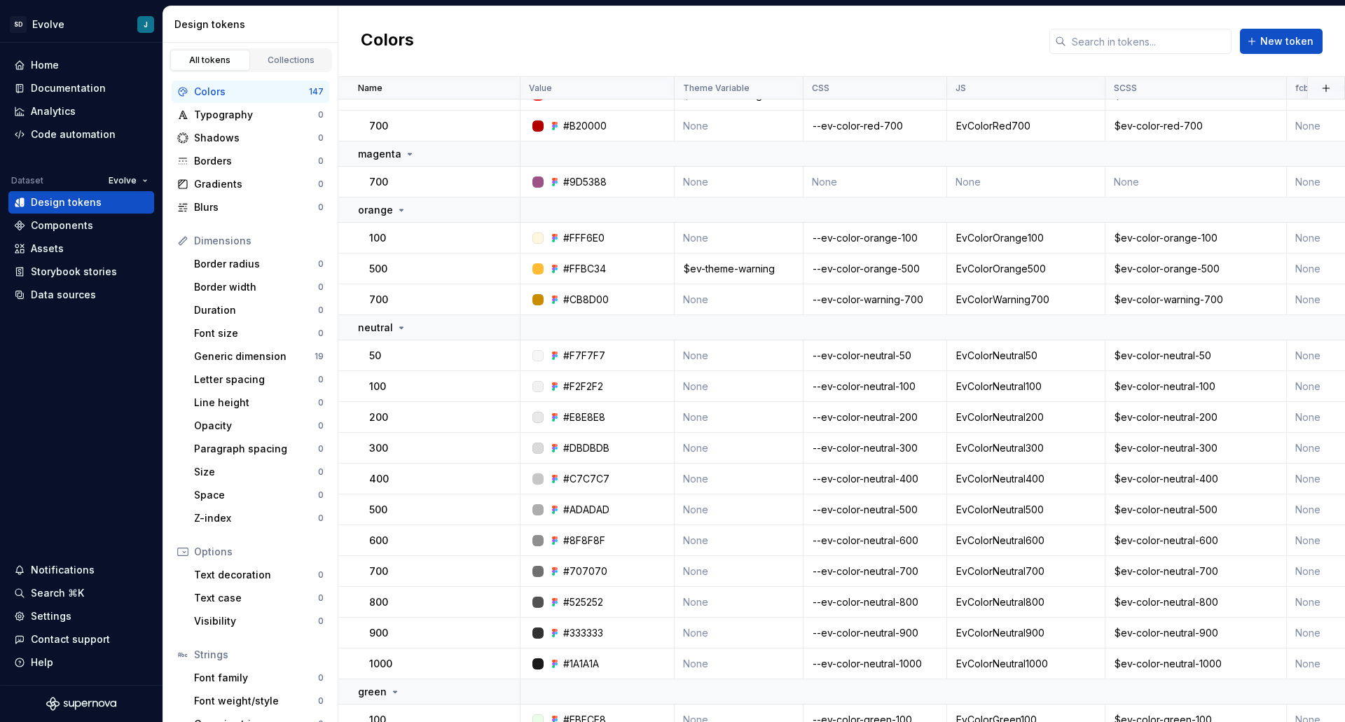
click at [210, 90] on div "Colors" at bounding box center [251, 92] width 115 height 14
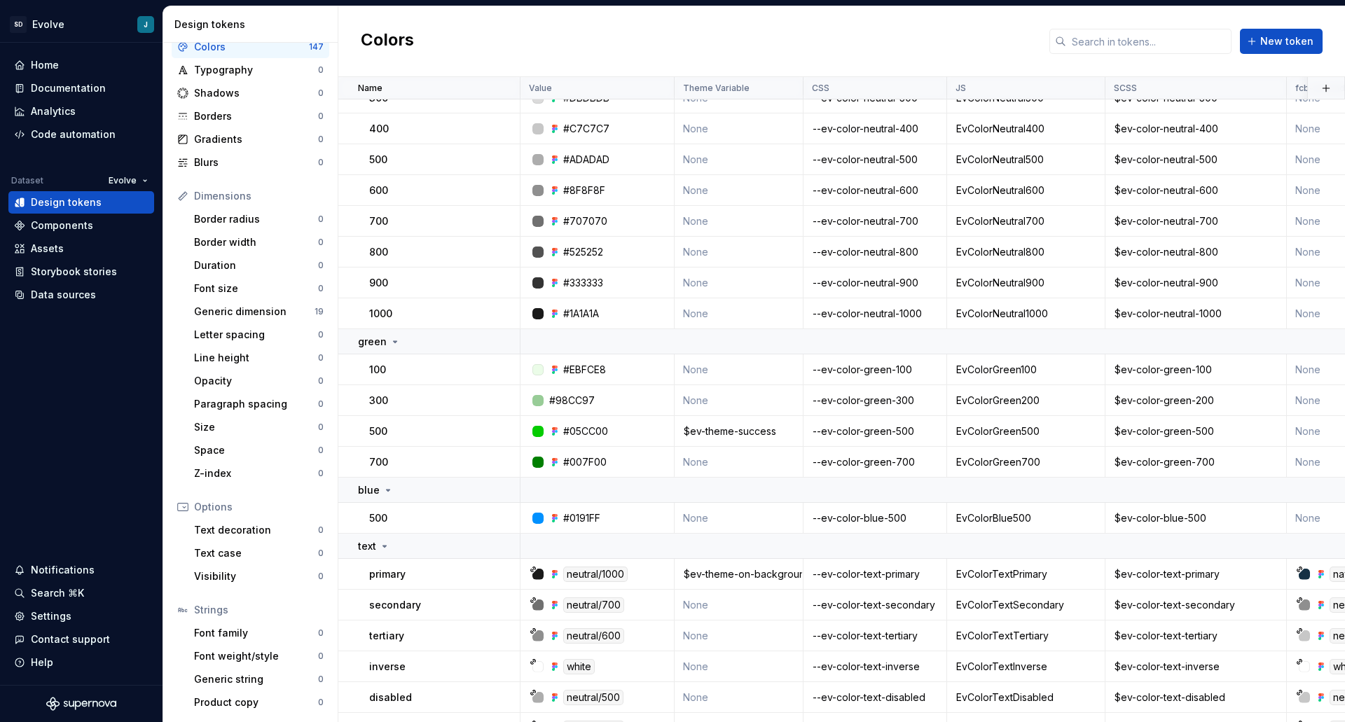
scroll to position [1331, 0]
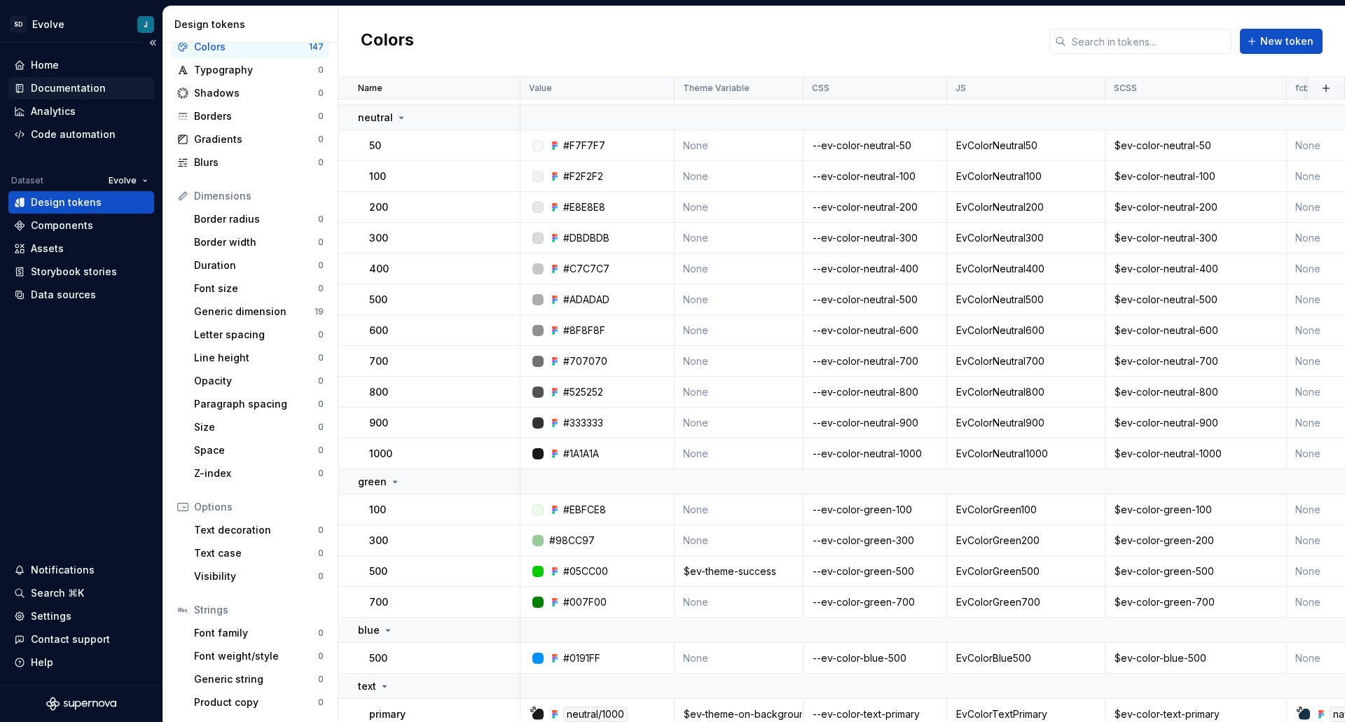
click at [46, 86] on div "Documentation" at bounding box center [68, 88] width 75 height 14
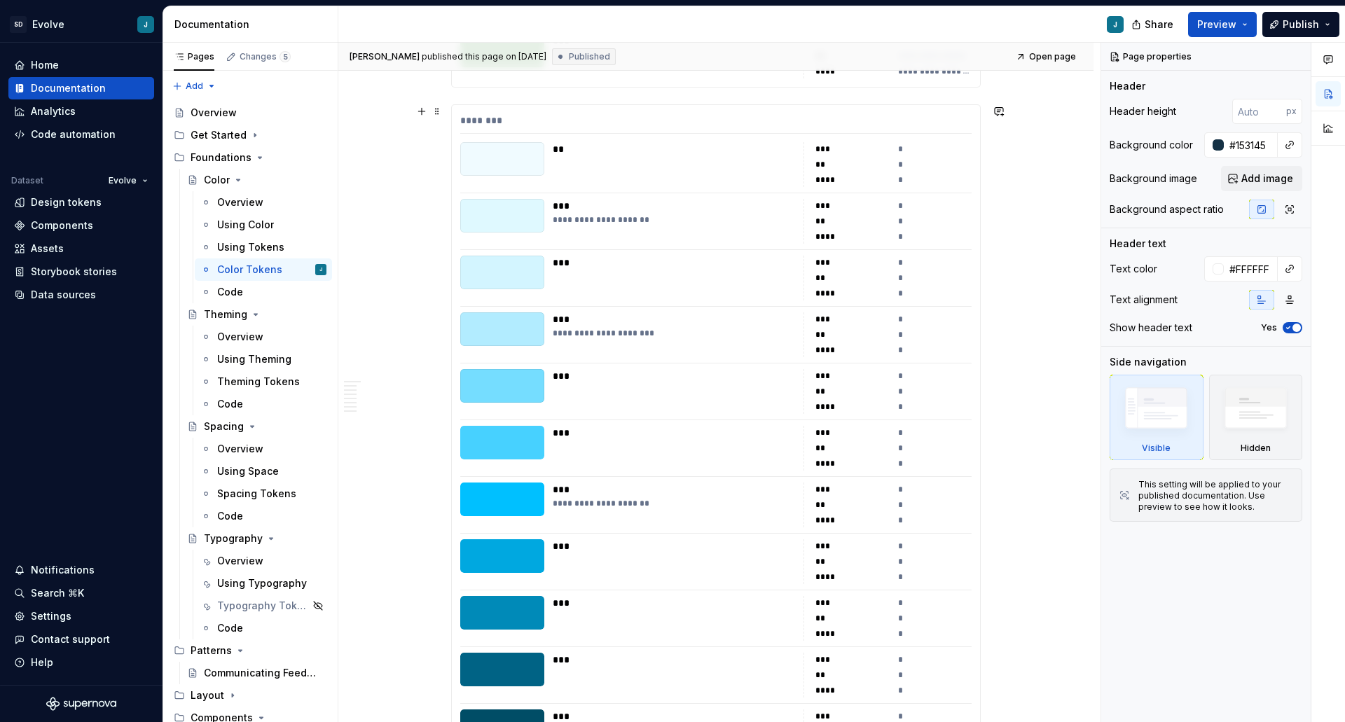
scroll to position [1472, 0]
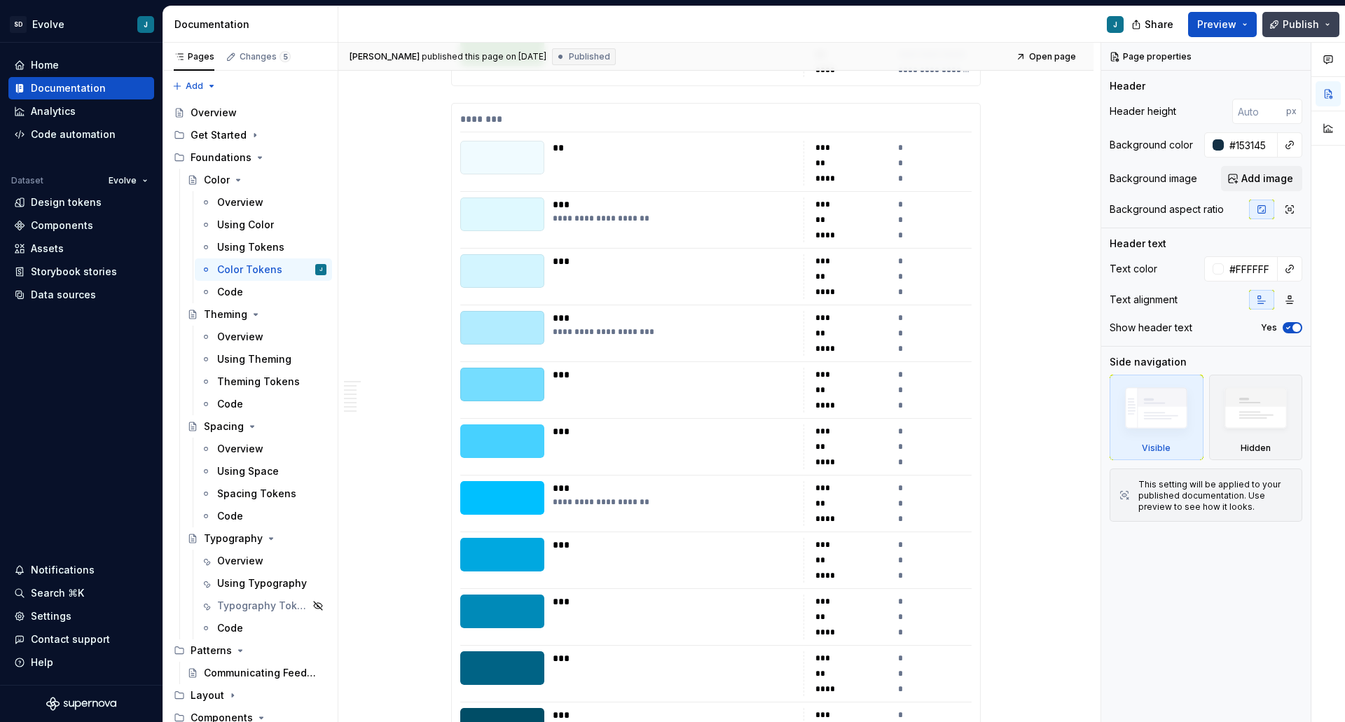
click at [1287, 29] on span "Publish" at bounding box center [1301, 25] width 36 height 14
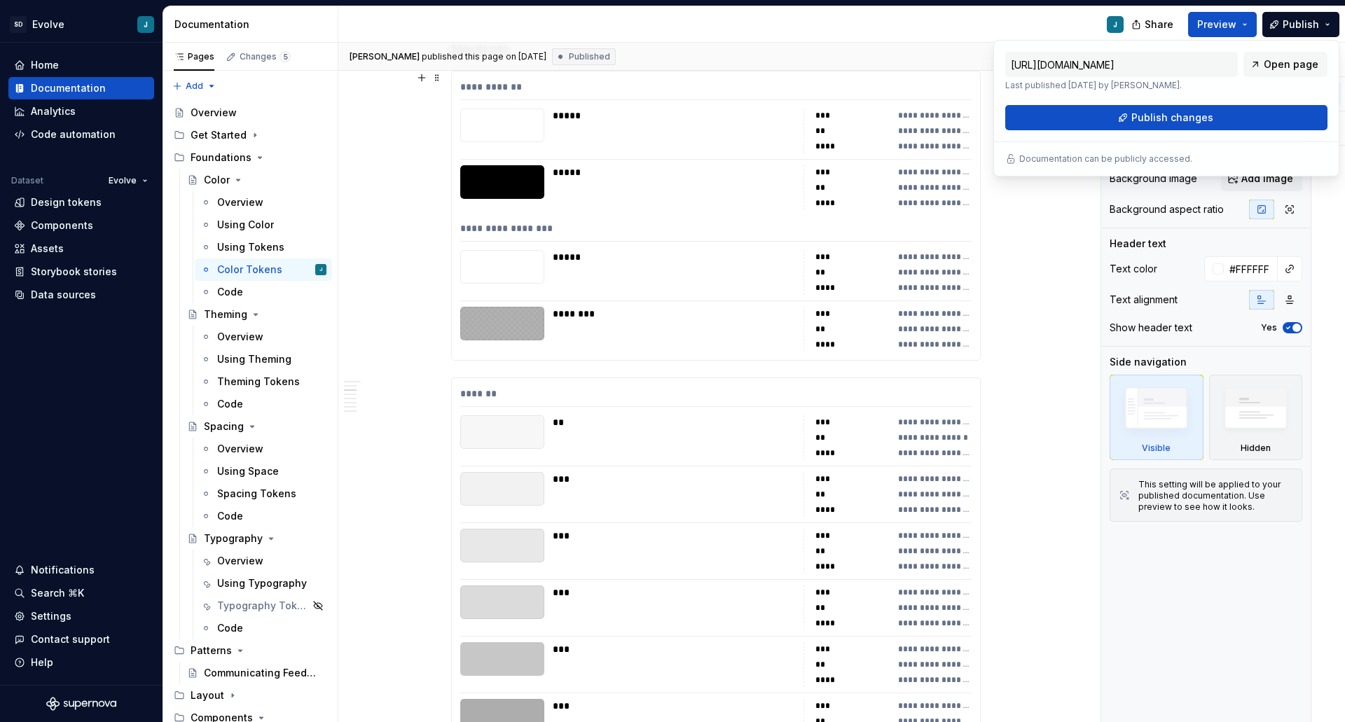
scroll to position [2733, 0]
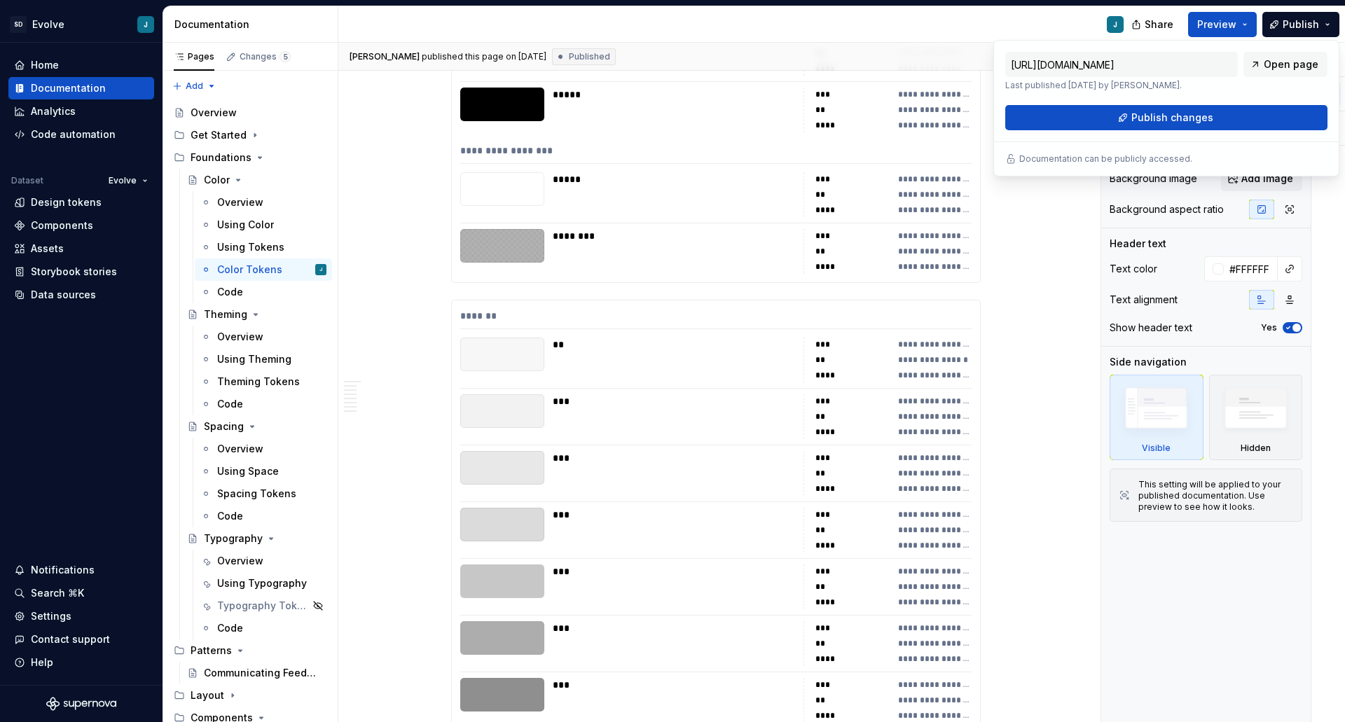
type textarea "*"
click at [1089, 118] on button "Publish changes" at bounding box center [1167, 117] width 322 height 25
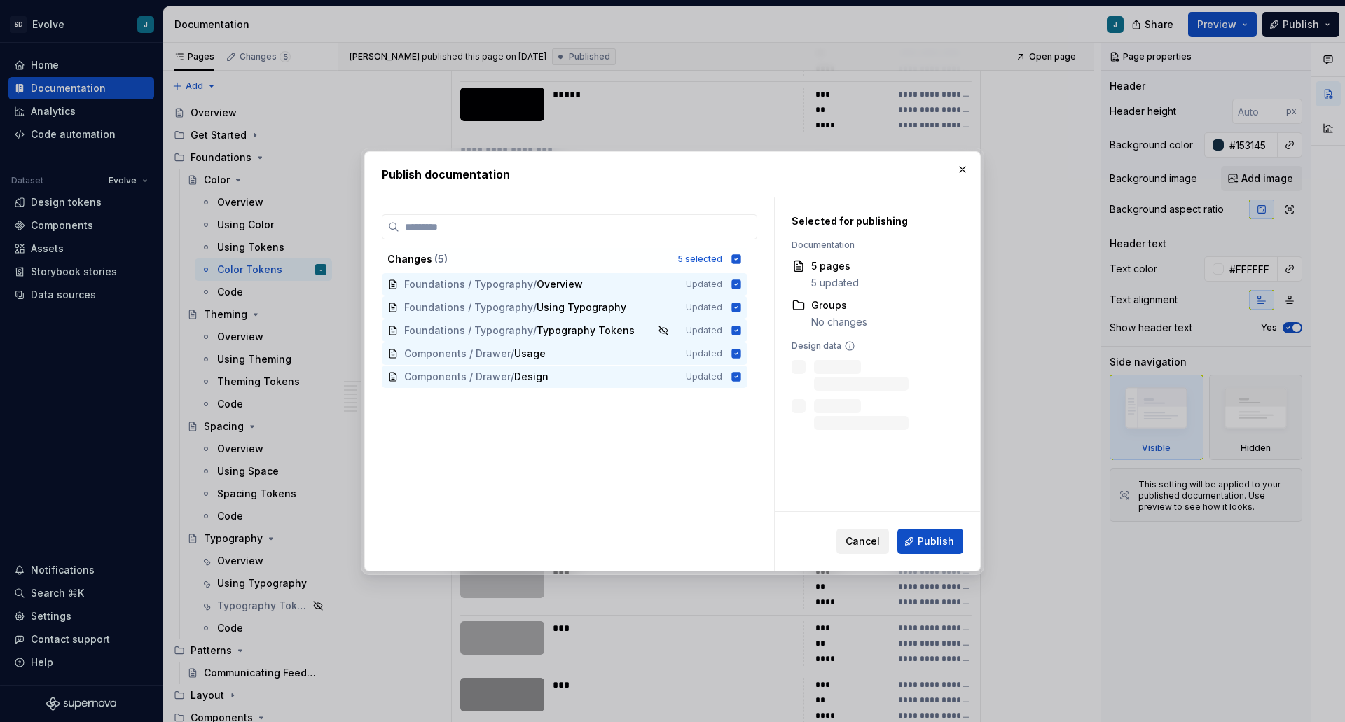
click at [872, 538] on span "Cancel" at bounding box center [863, 542] width 34 height 14
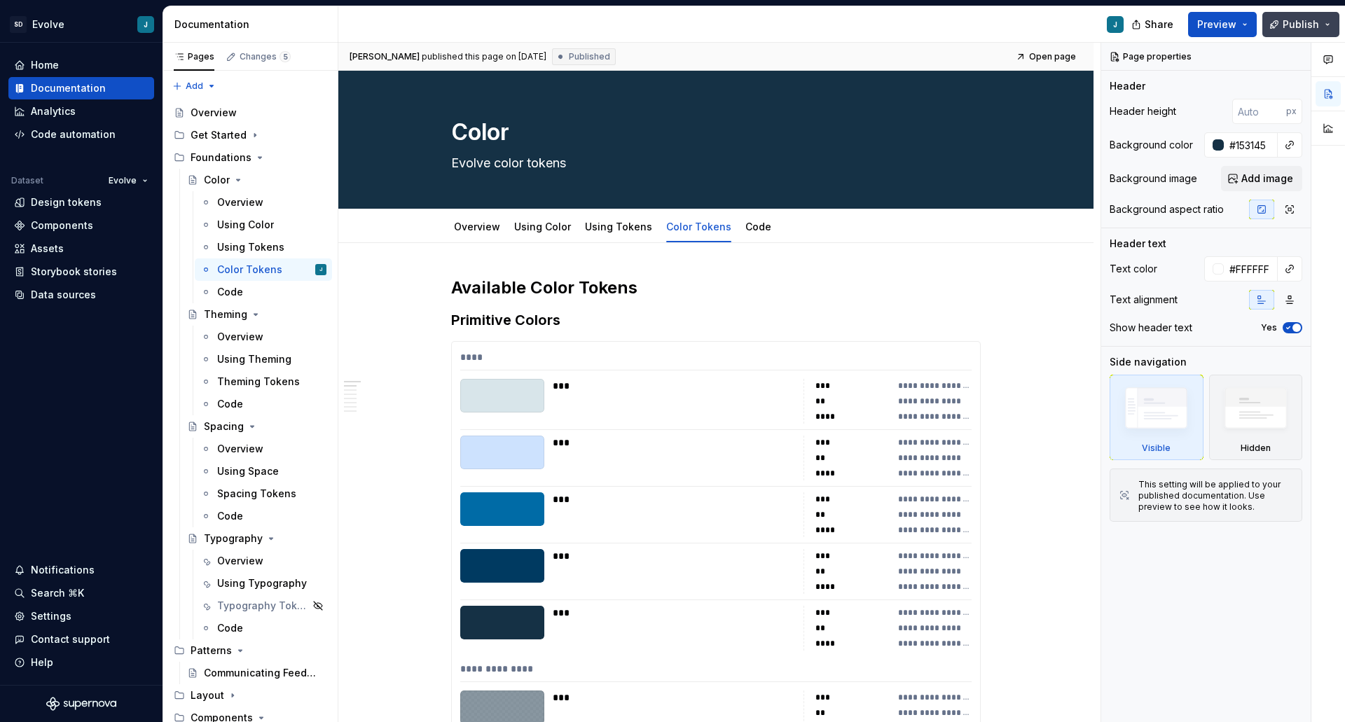
click at [1282, 21] on button "Publish" at bounding box center [1301, 24] width 77 height 25
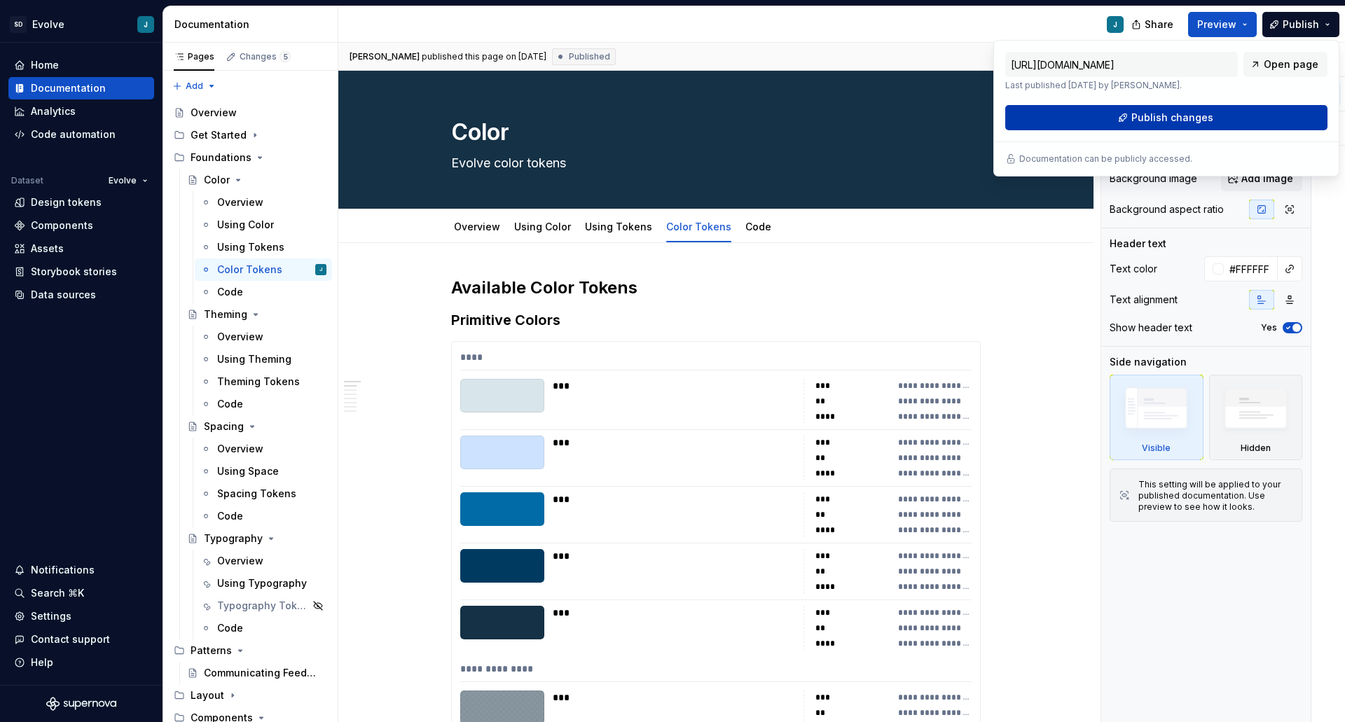
click at [1175, 117] on span "Publish changes" at bounding box center [1173, 118] width 82 height 14
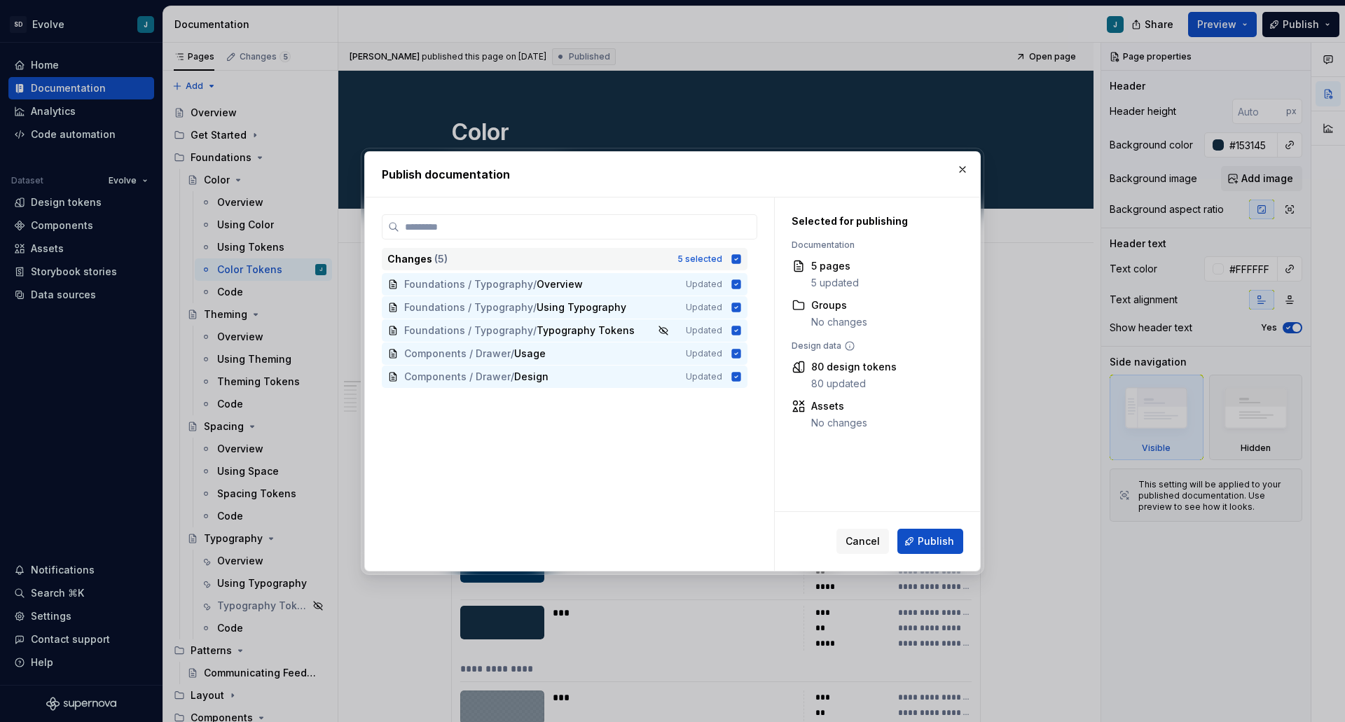
click at [737, 259] on icon at bounding box center [736, 259] width 11 height 11
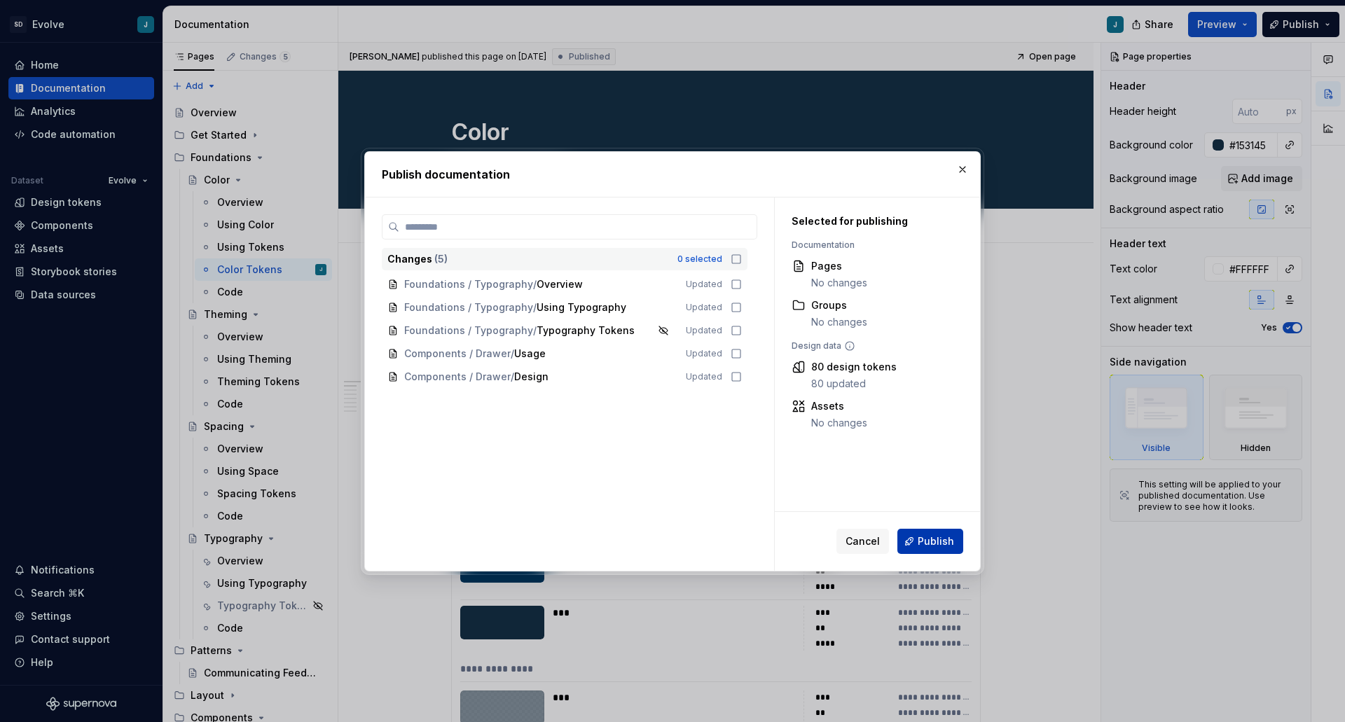
click at [916, 536] on button "Publish" at bounding box center [931, 541] width 66 height 25
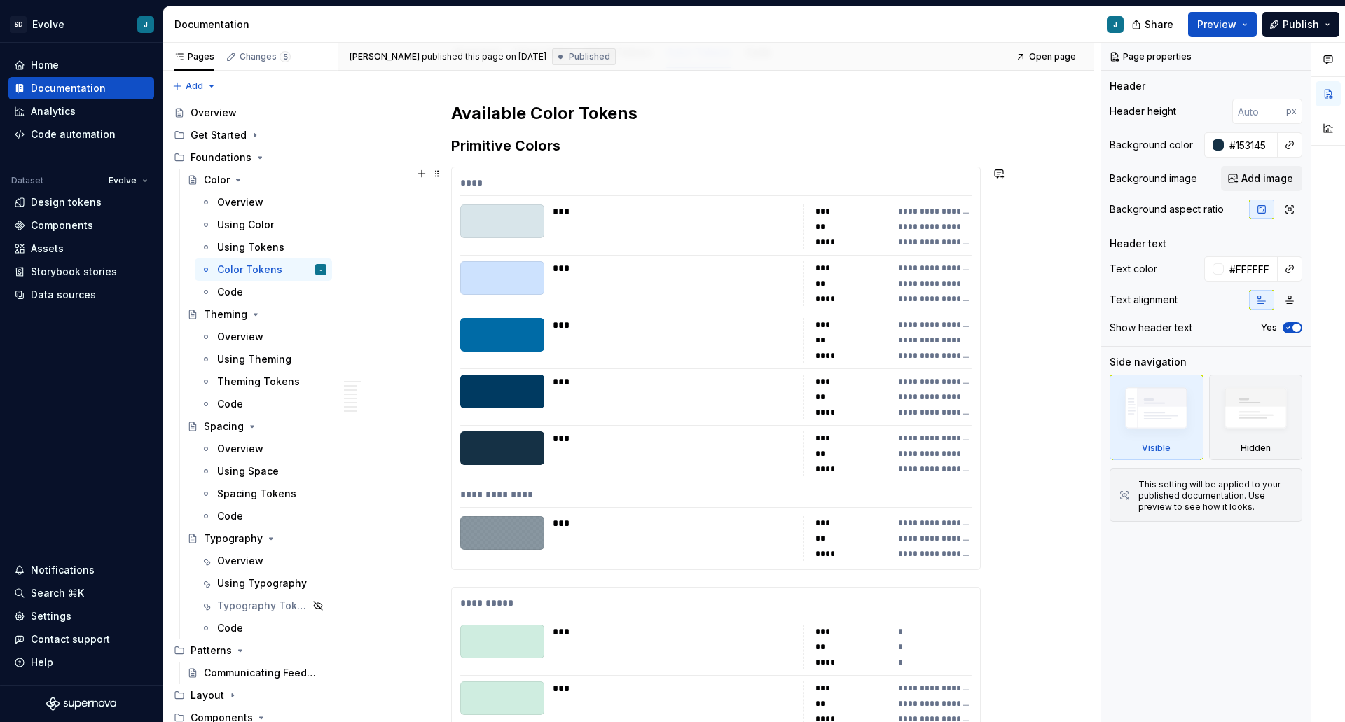
scroll to position [350, 0]
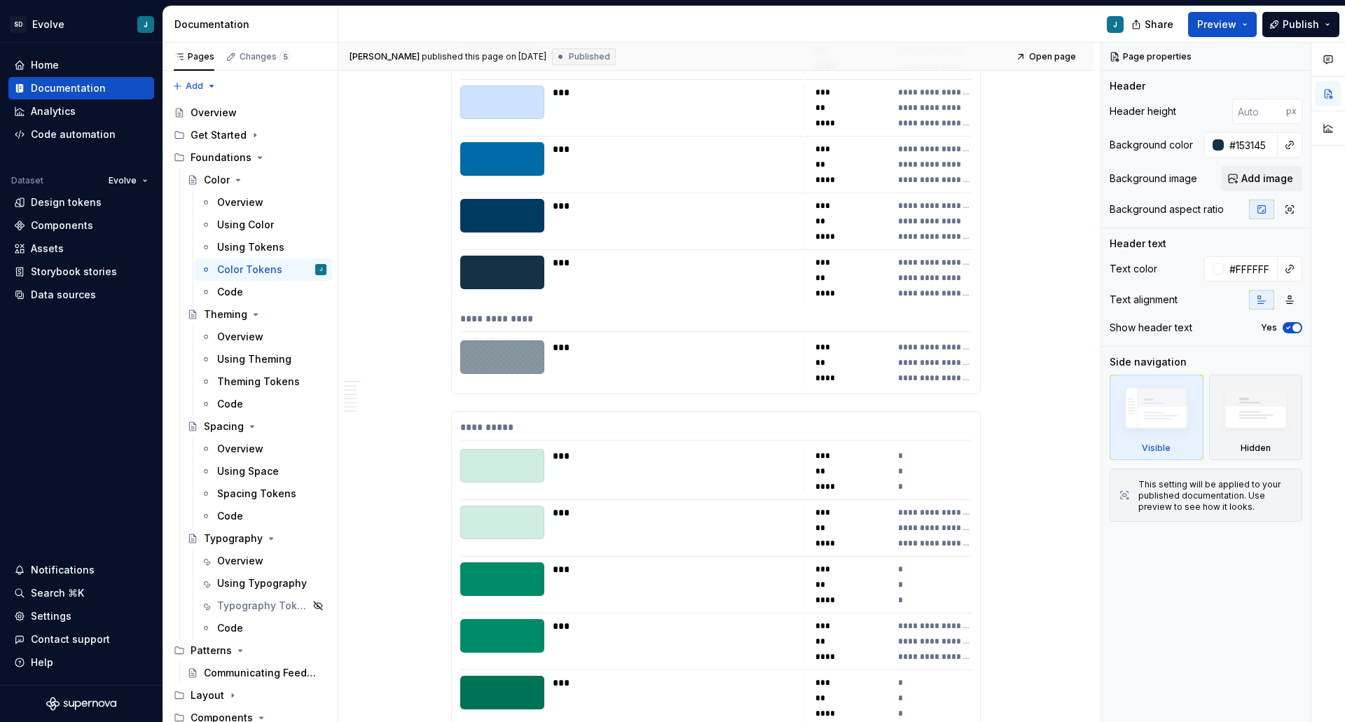
type textarea "*"
